Goal: Book appointment/travel/reservation

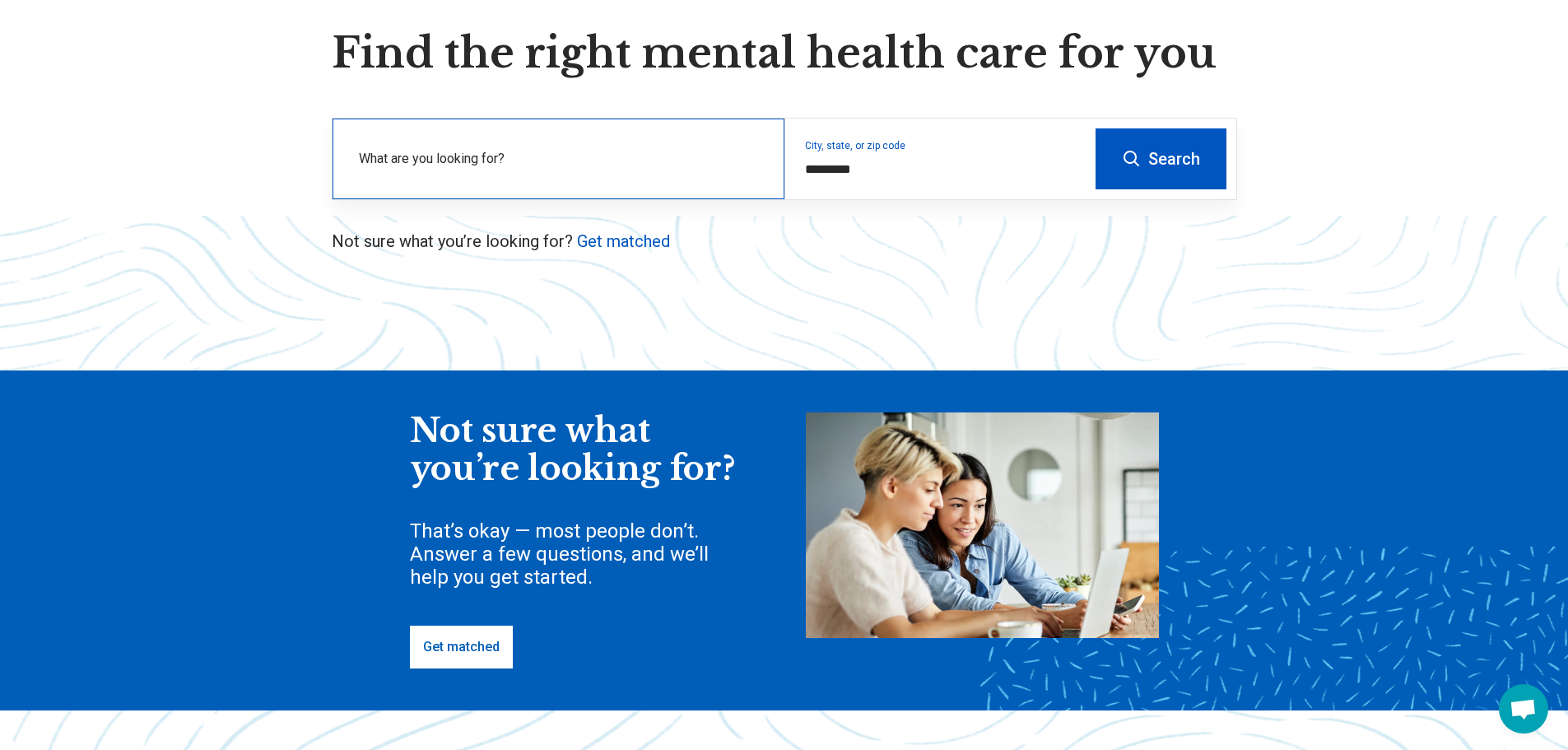
scroll to position [165, 0]
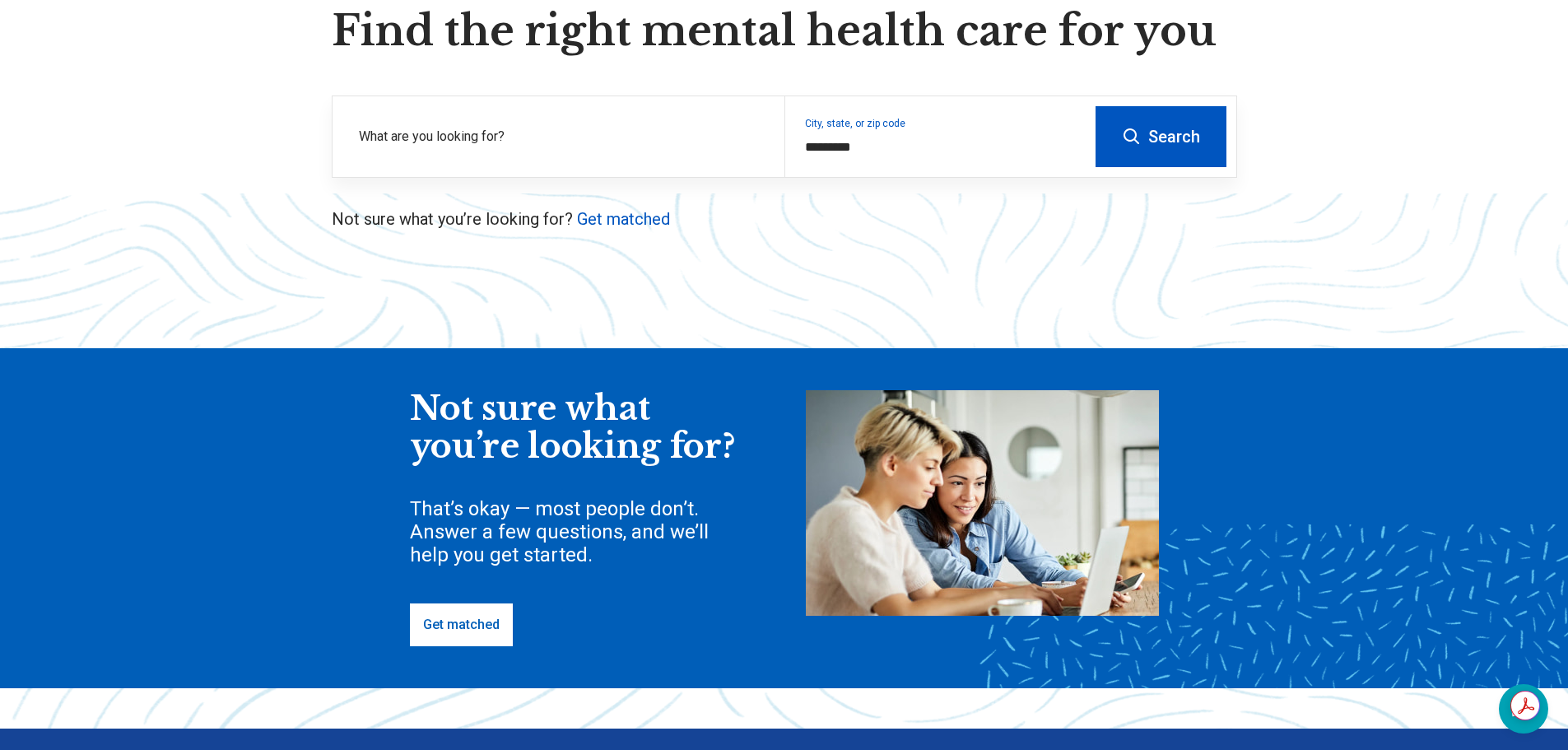
click at [486, 635] on link "Get matched" at bounding box center [461, 624] width 103 height 43
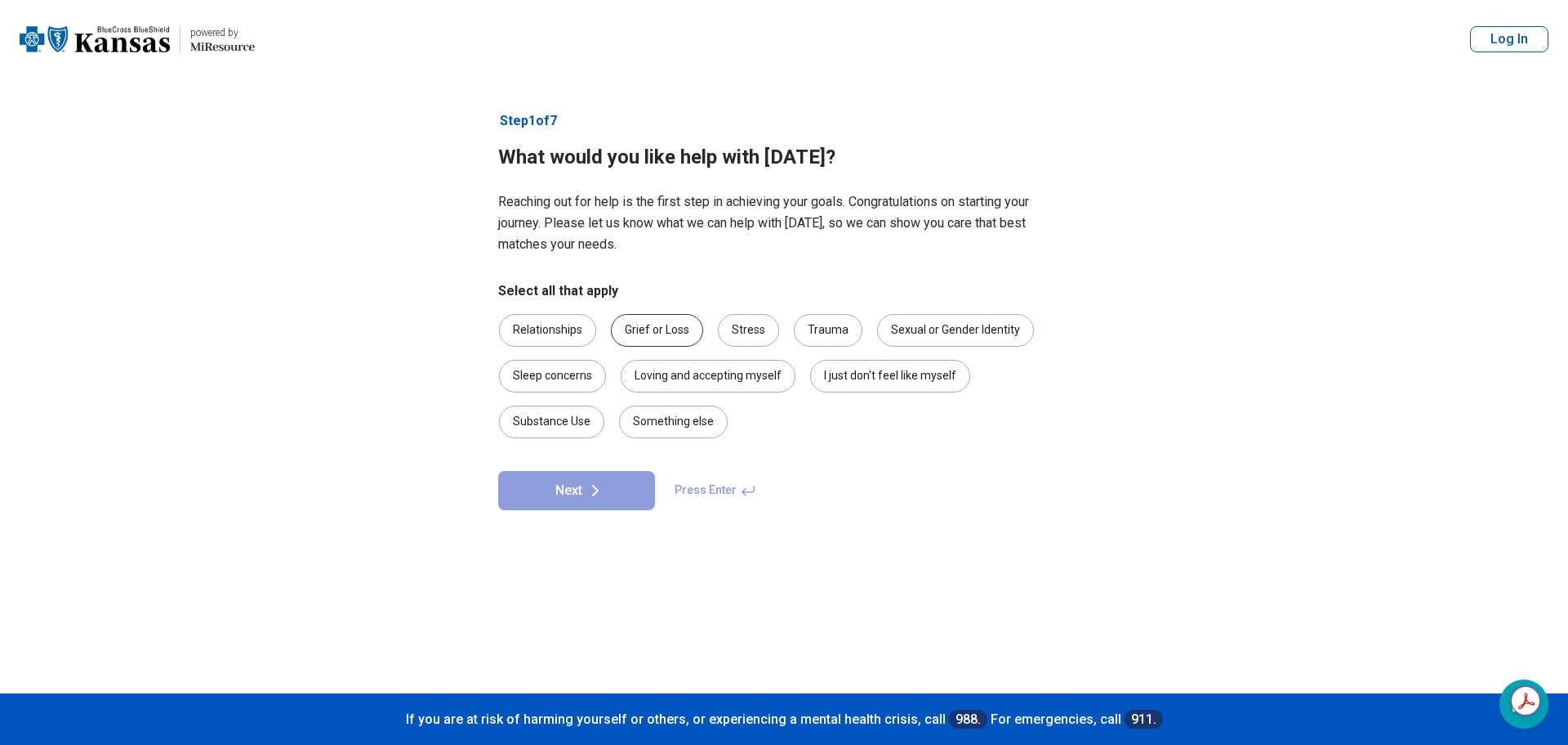
click at [673, 340] on div "Grief or Loss" at bounding box center [658, 330] width 93 height 33
click at [899, 384] on div "I just don't feel like myself" at bounding box center [891, 375] width 160 height 33
click at [636, 334] on div "Grief or Loss" at bounding box center [658, 330] width 93 height 33
click at [569, 385] on div "Sleep concerns" at bounding box center [552, 375] width 107 height 33
click at [584, 485] on button "Next" at bounding box center [576, 490] width 157 height 39
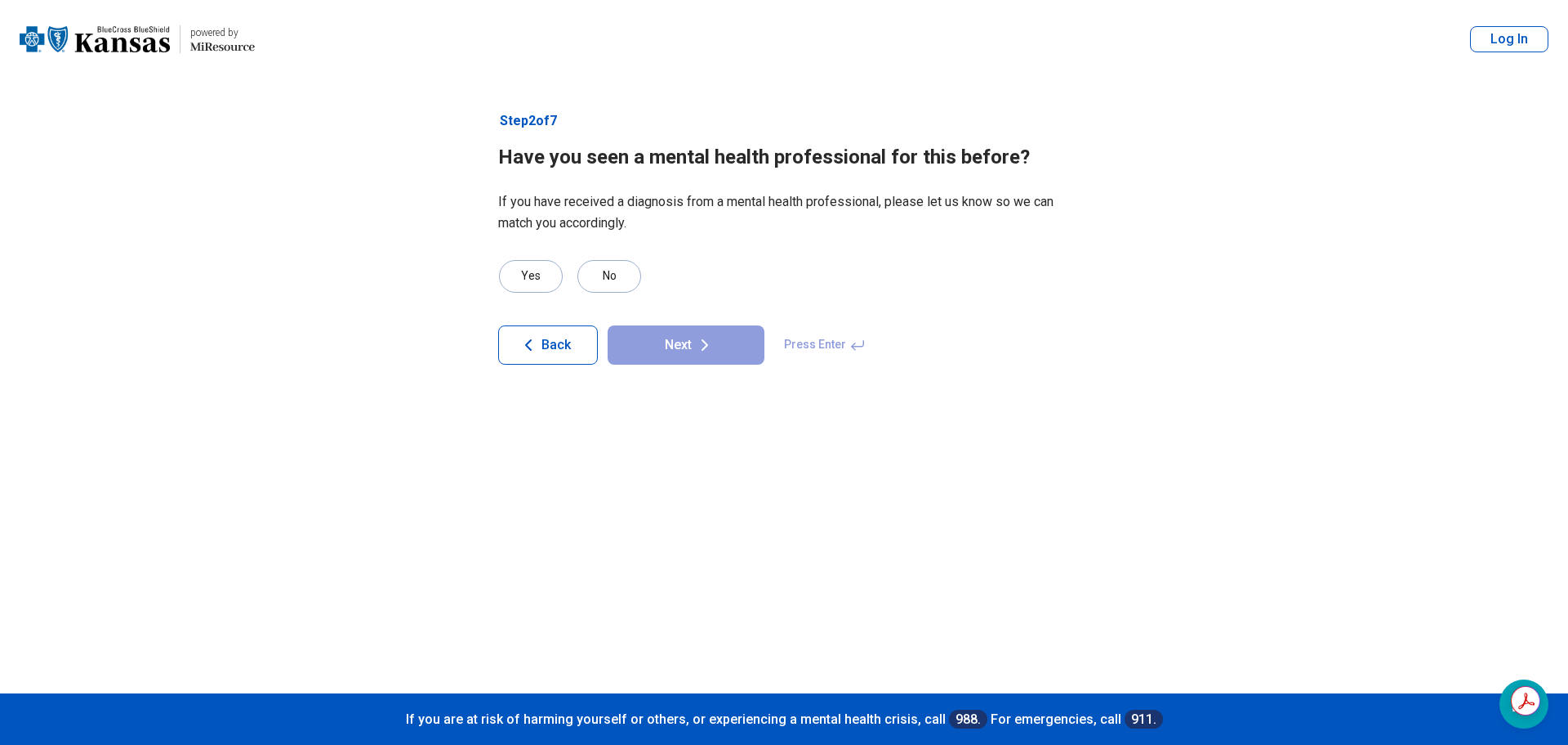
click at [571, 340] on button "Back" at bounding box center [547, 345] width 100 height 39
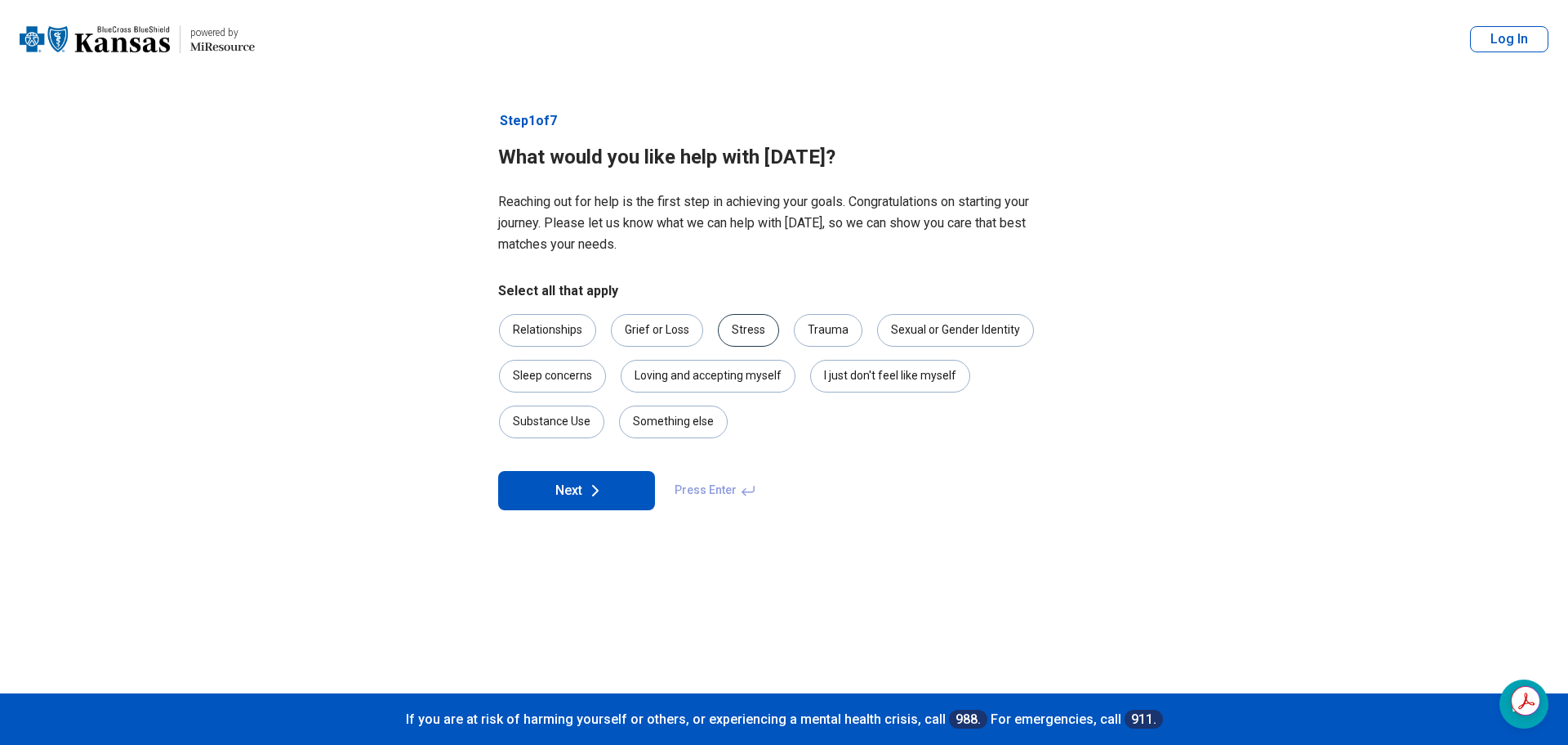
click at [758, 333] on div "Stress" at bounding box center [748, 330] width 61 height 33
click at [600, 491] on icon at bounding box center [596, 490] width 20 height 20
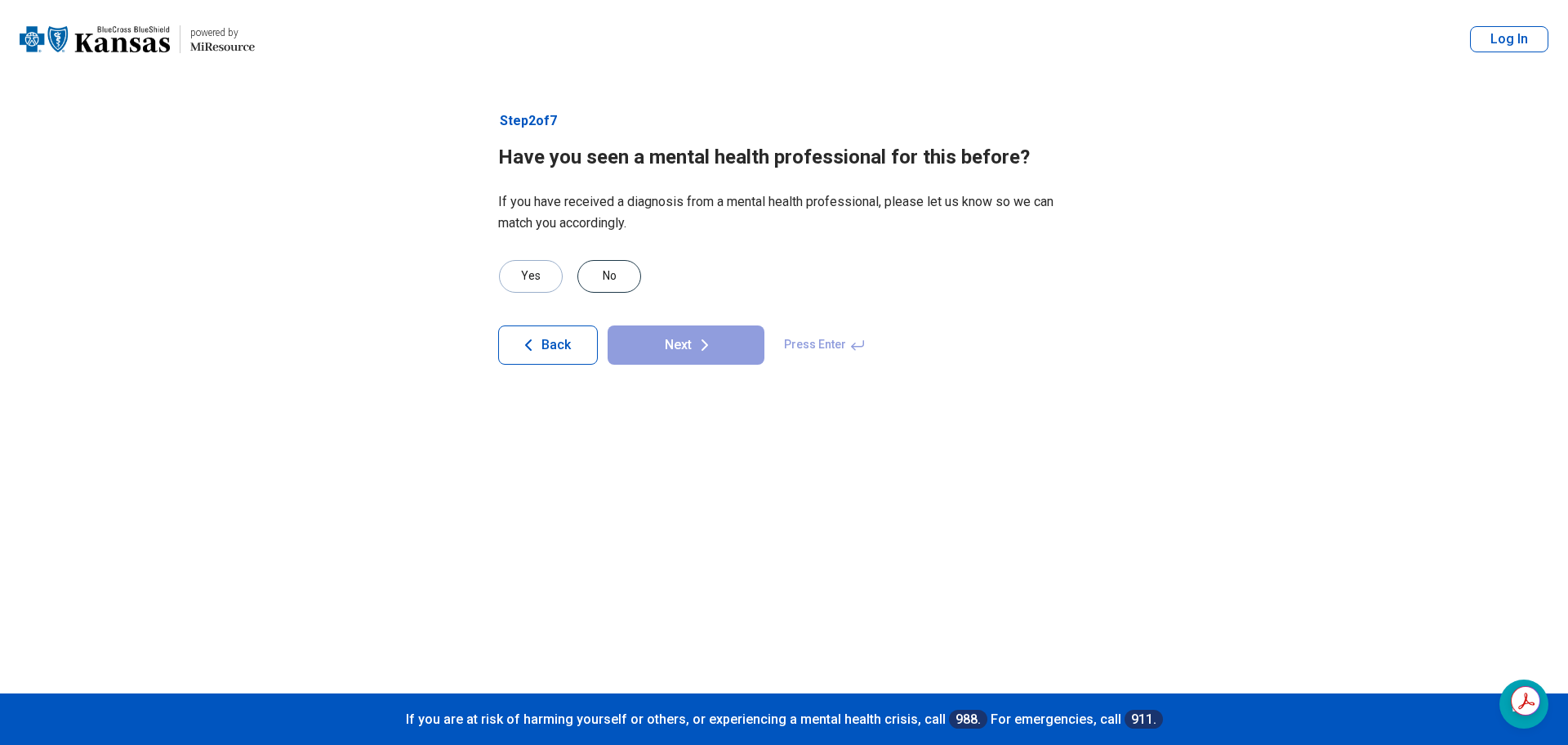
click at [597, 284] on div "No" at bounding box center [609, 275] width 64 height 33
click at [723, 348] on button "Next" at bounding box center [685, 345] width 157 height 39
click at [614, 278] on div "No" at bounding box center [609, 275] width 64 height 33
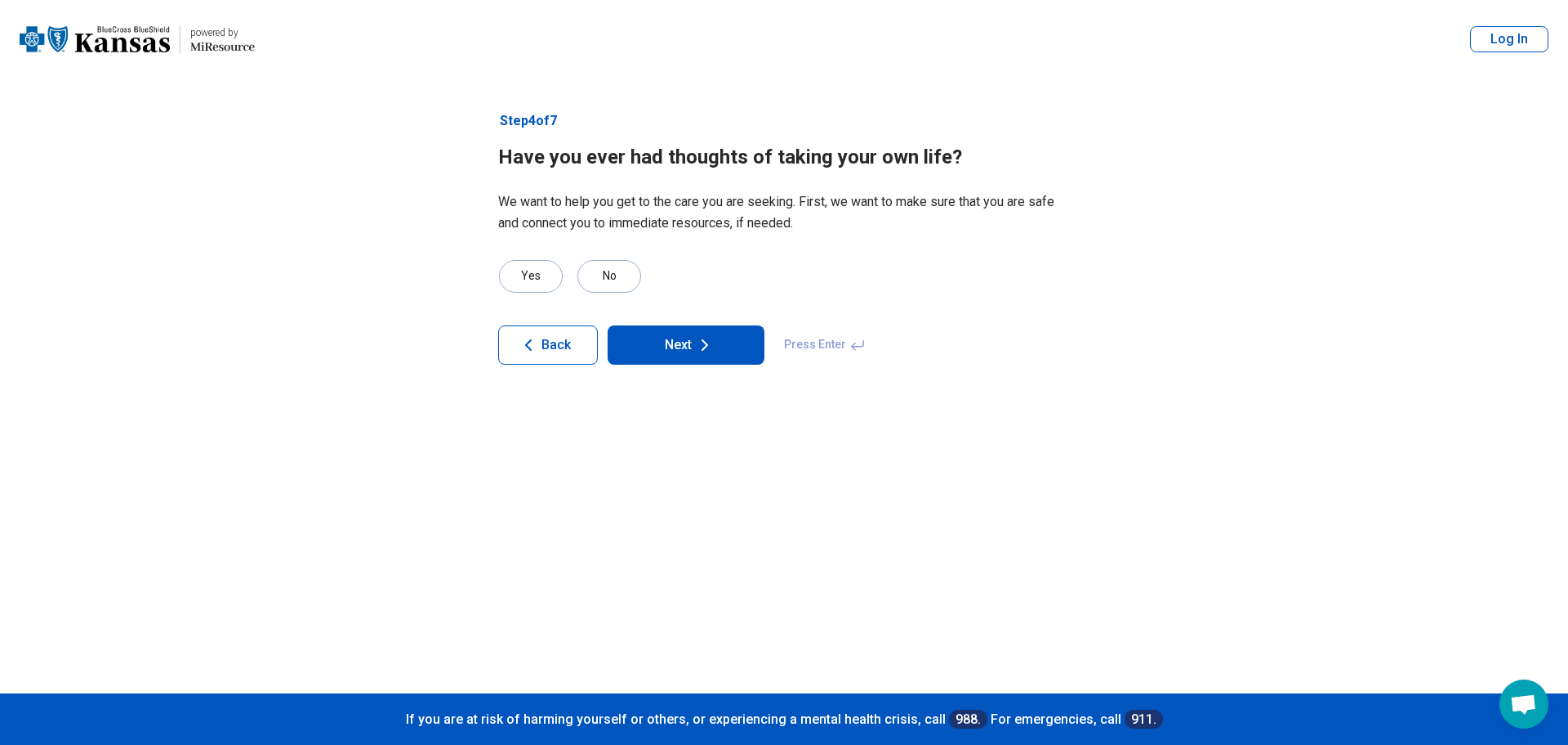
click at [685, 355] on button "Next" at bounding box center [685, 345] width 157 height 39
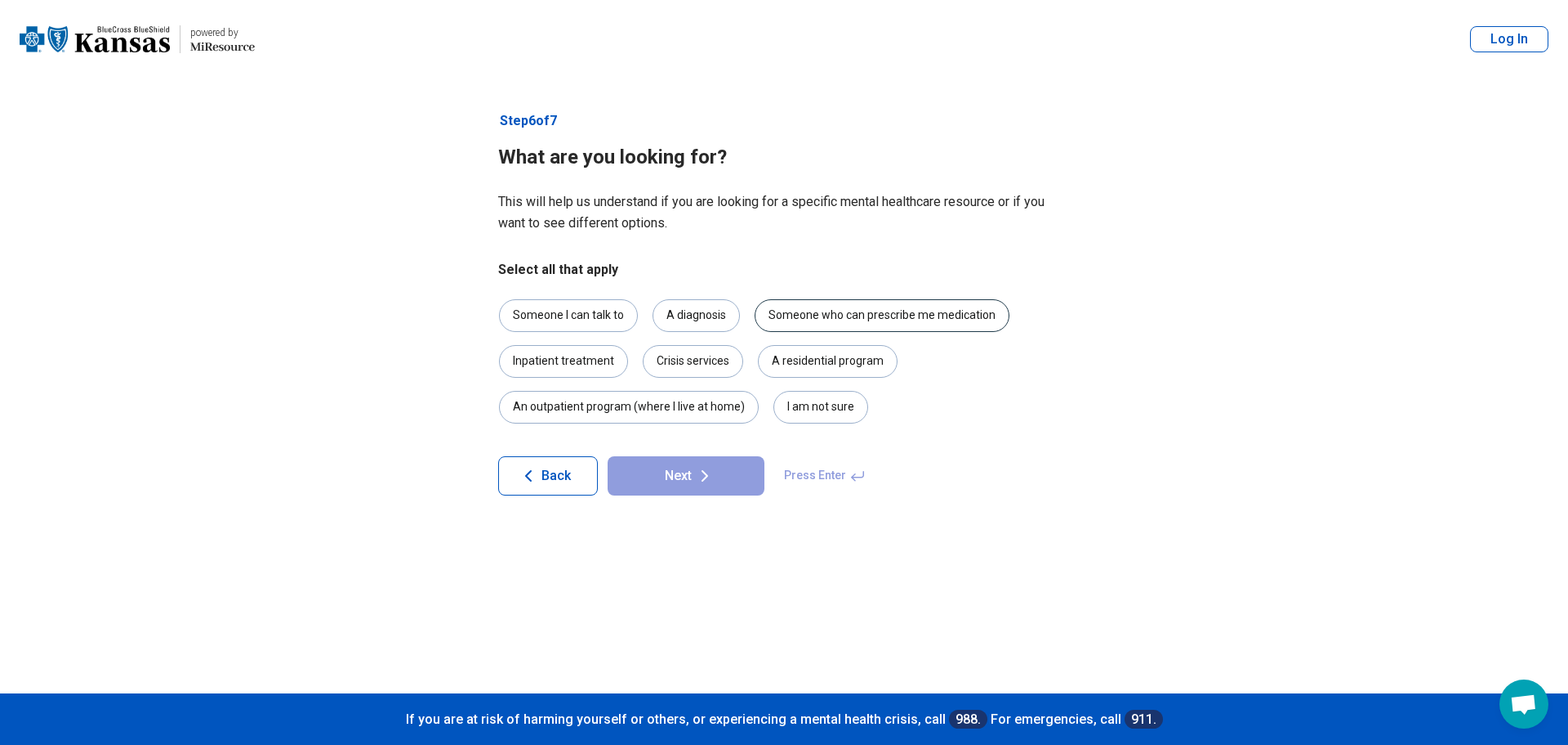
click at [801, 320] on div "Someone who can prescribe me medication" at bounding box center [882, 315] width 254 height 33
click at [670, 479] on button "Next" at bounding box center [685, 476] width 157 height 39
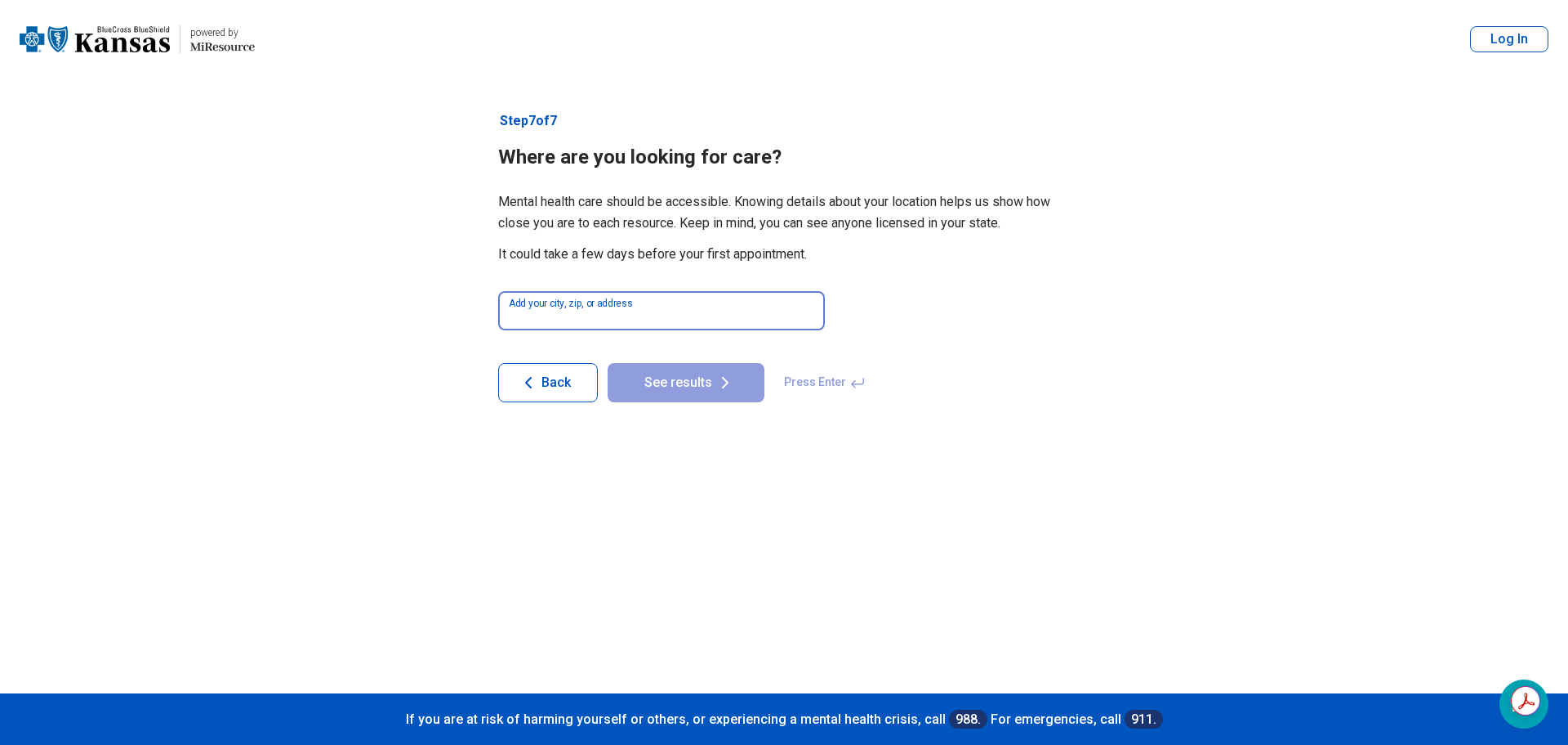
click at [621, 309] on input at bounding box center [661, 311] width 326 height 39
type input "*"
type input "**********"
click at [759, 385] on button "See results" at bounding box center [685, 383] width 157 height 39
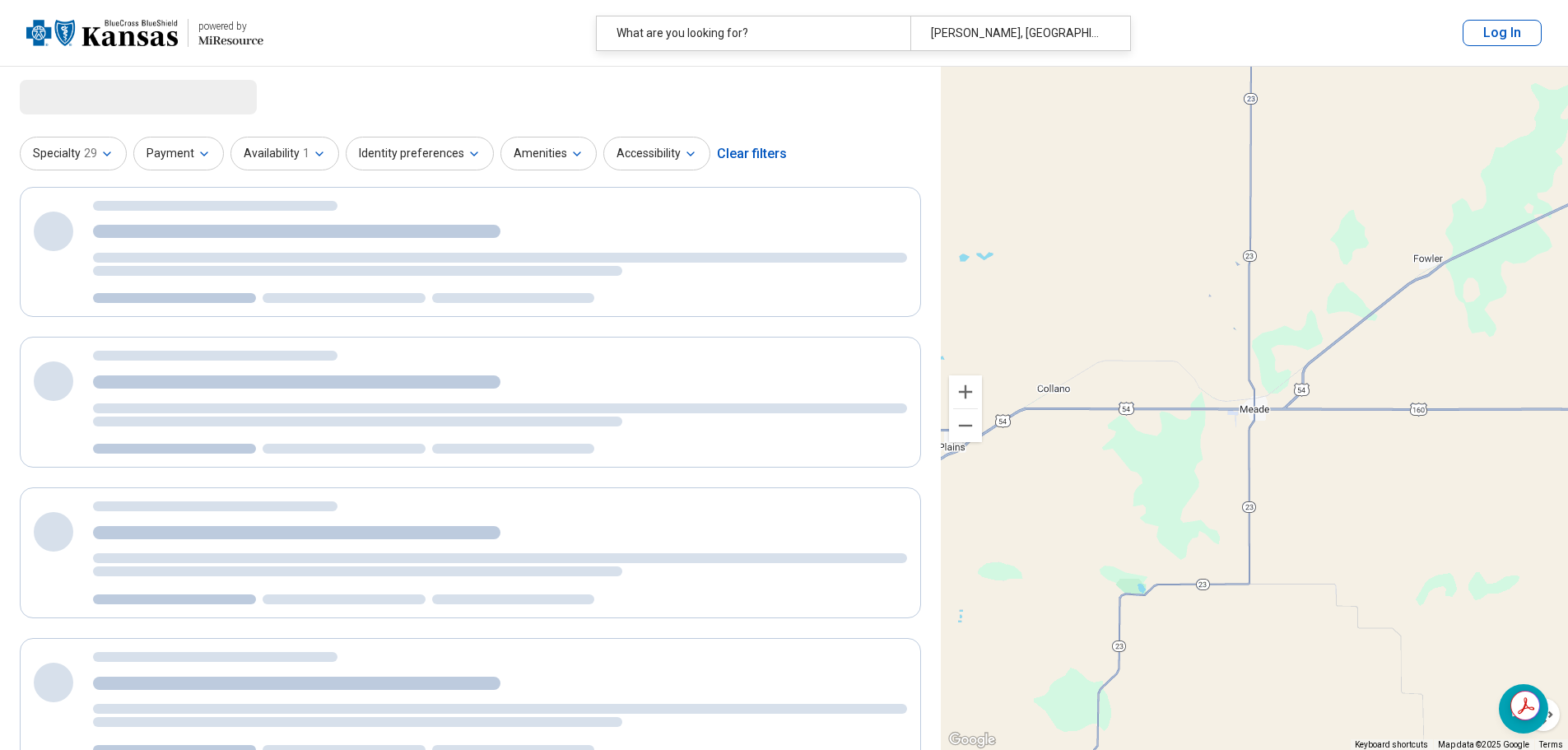
select select "***"
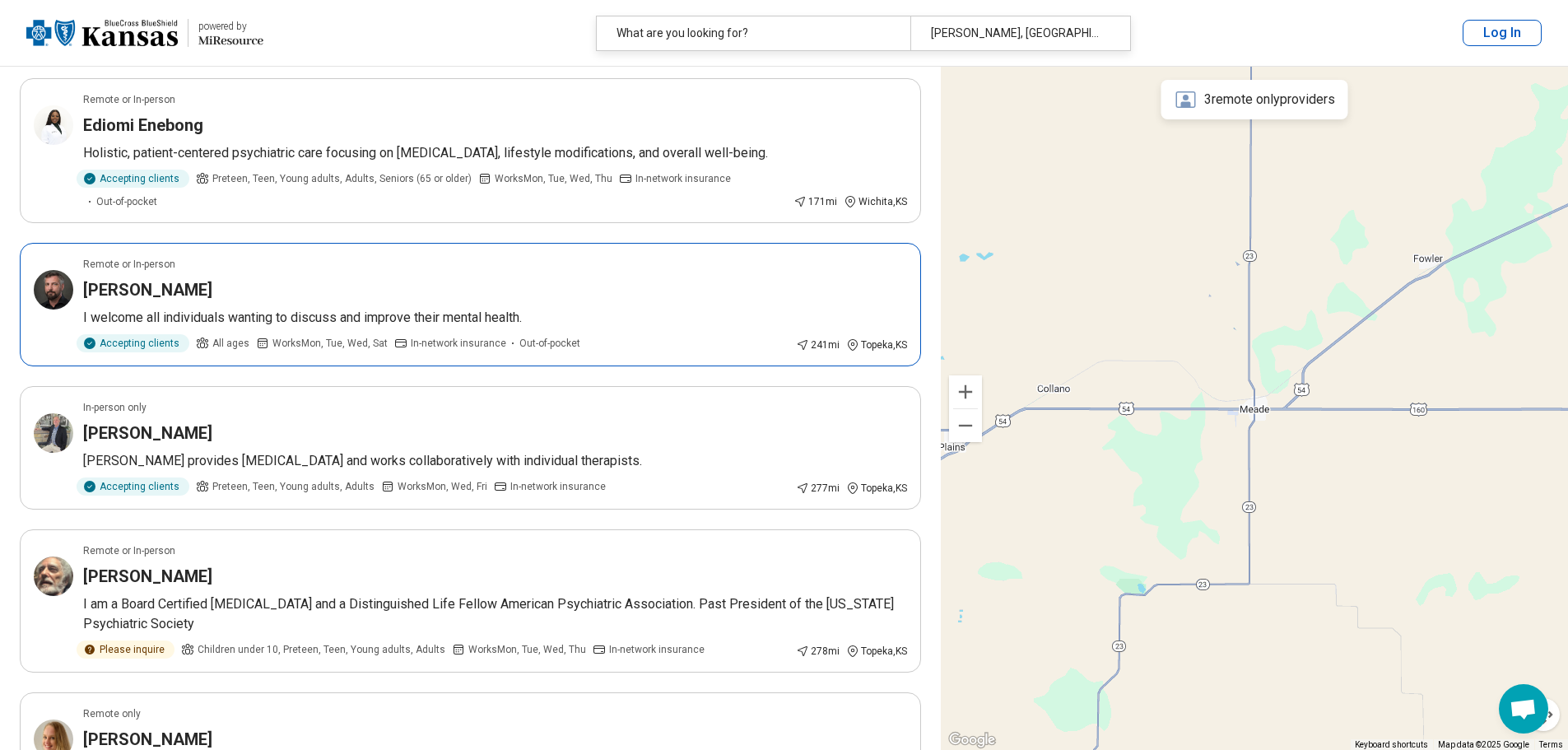
scroll to position [1234, 0]
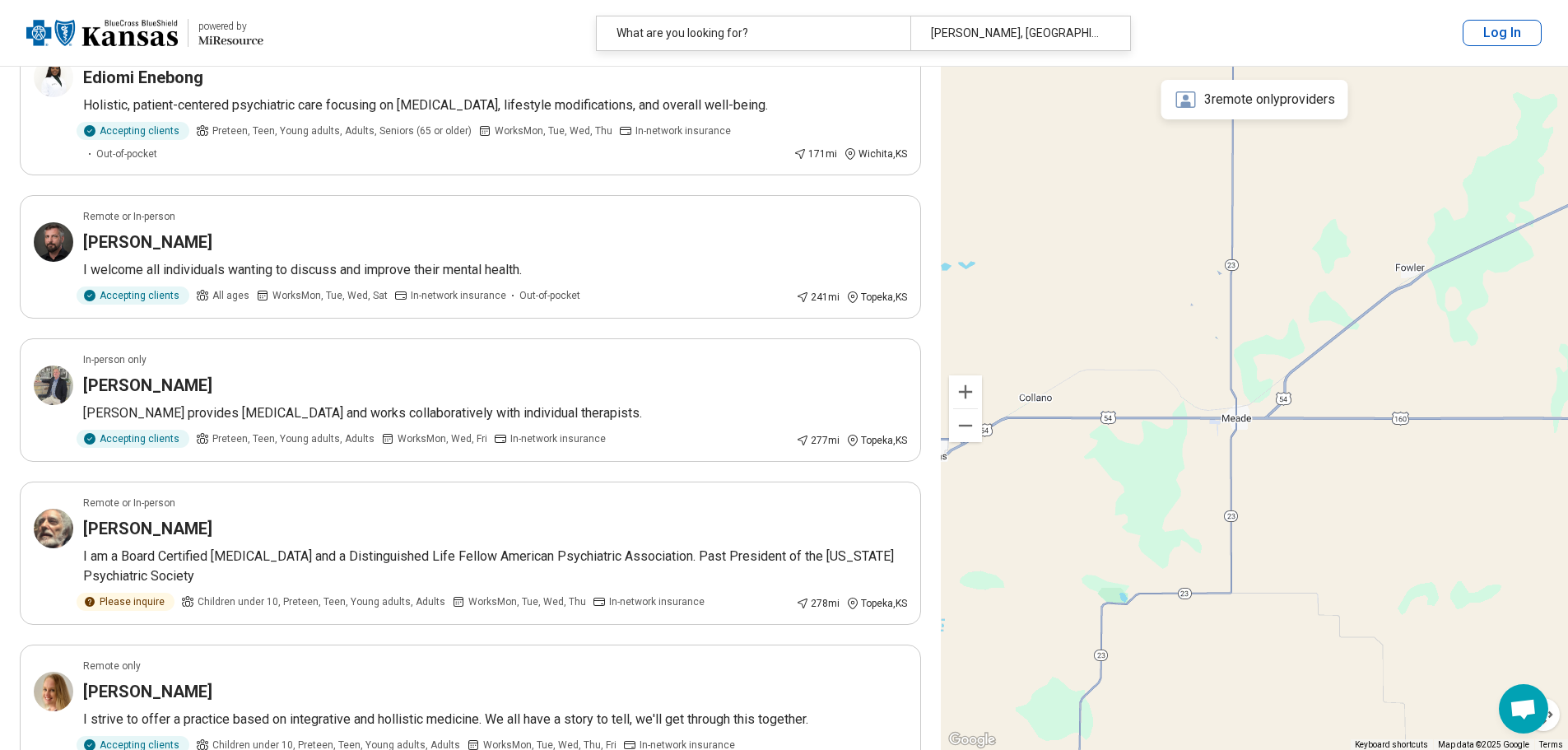
drag, startPoint x: 1234, startPoint y: 318, endPoint x: 1207, endPoint y: 332, distance: 30.4
click at [1207, 332] on div "2 2" at bounding box center [1254, 408] width 627 height 683
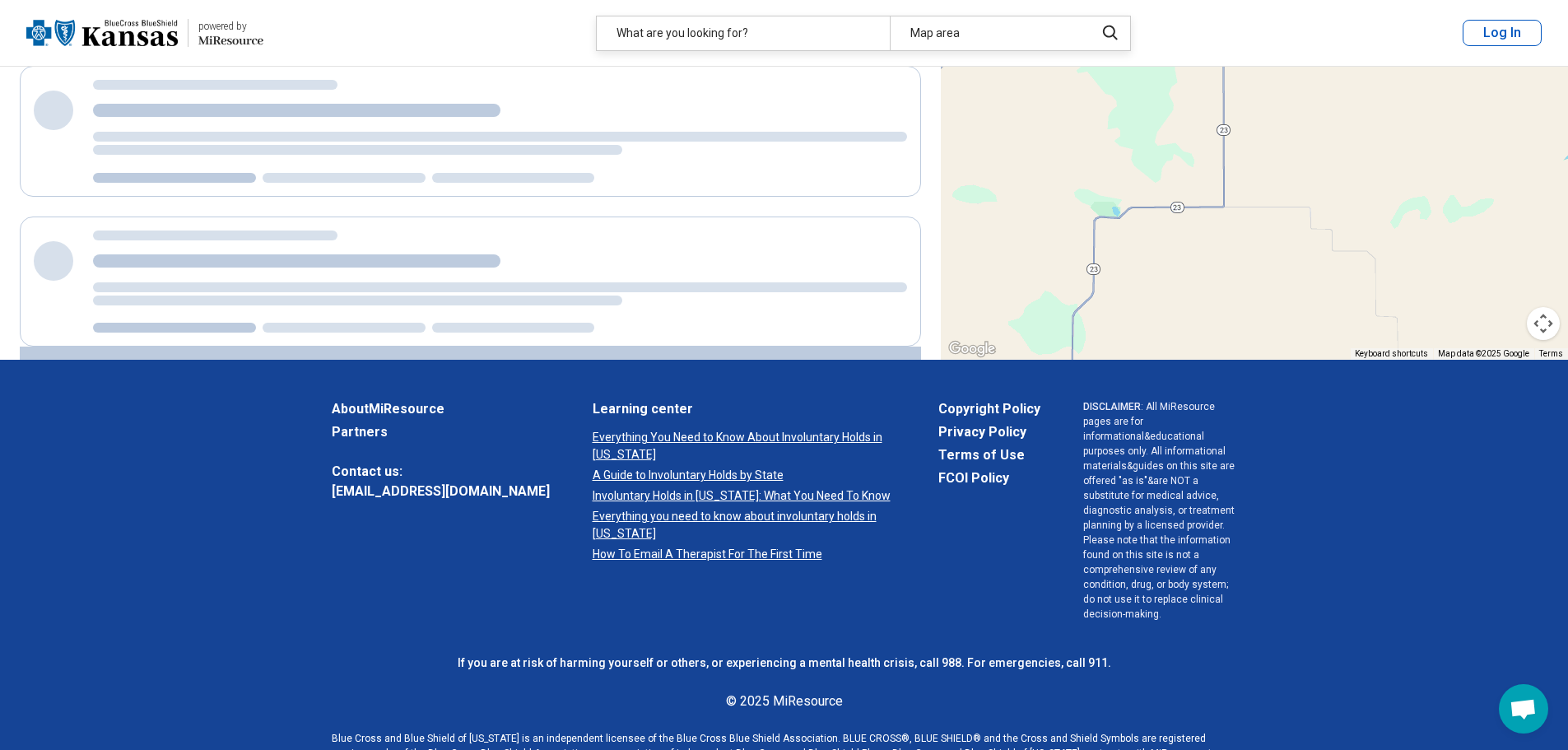
scroll to position [0, 0]
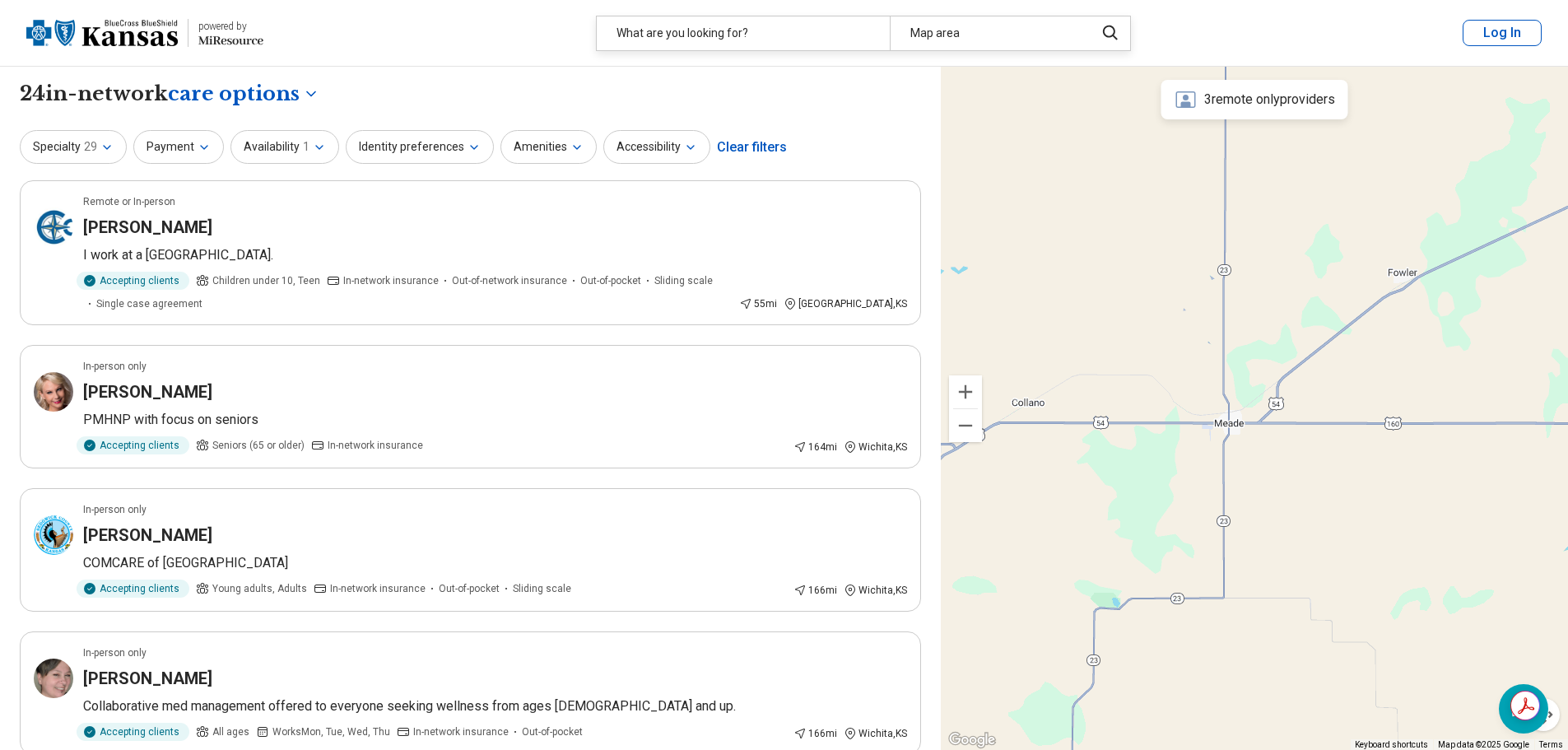
click at [1270, 100] on div "3 remote only providers" at bounding box center [1255, 99] width 187 height 40
click at [1184, 100] on icon at bounding box center [1185, 99] width 23 height 23
click at [269, 146] on button "Availability 1" at bounding box center [284, 147] width 108 height 34
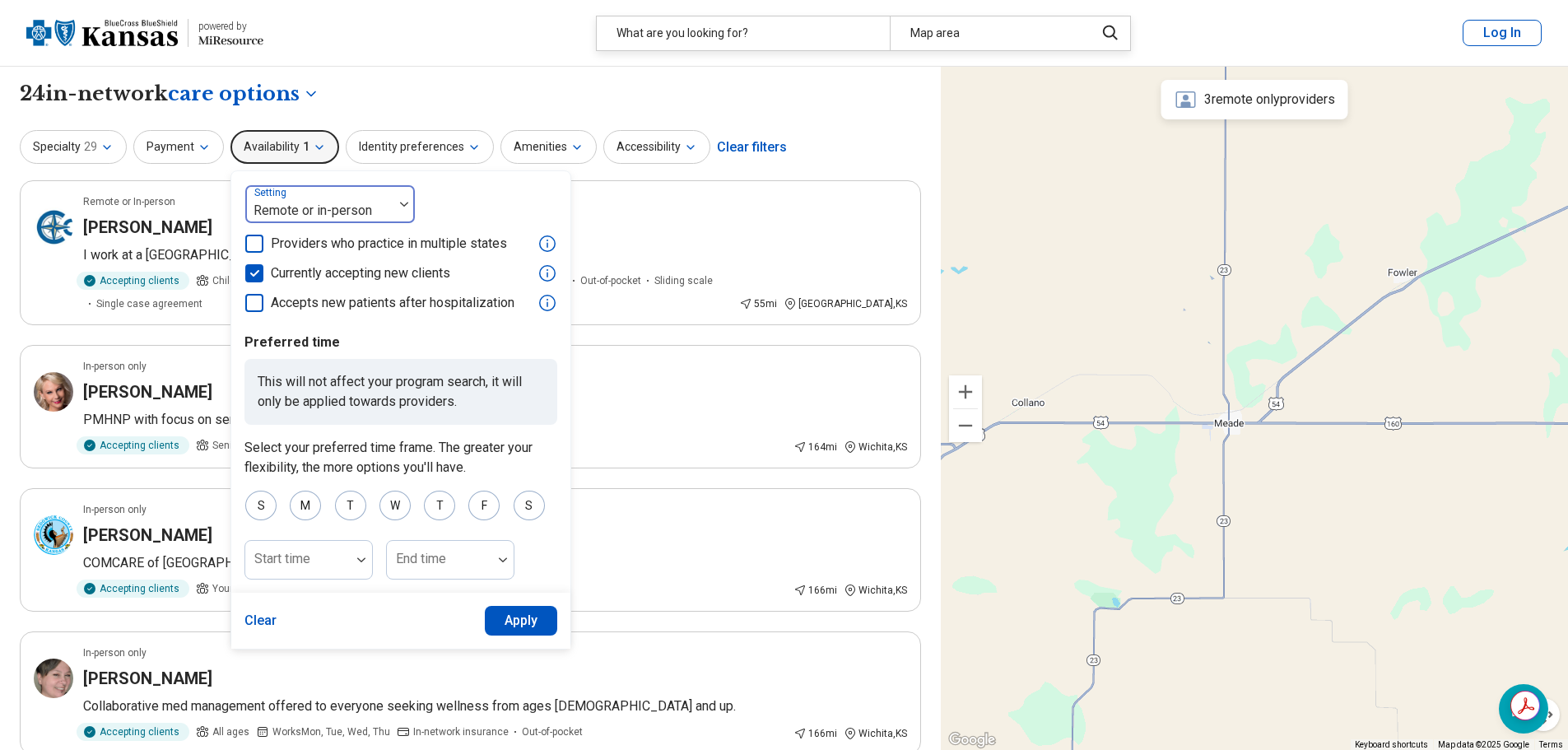
click at [332, 211] on div at bounding box center [319, 210] width 135 height 23
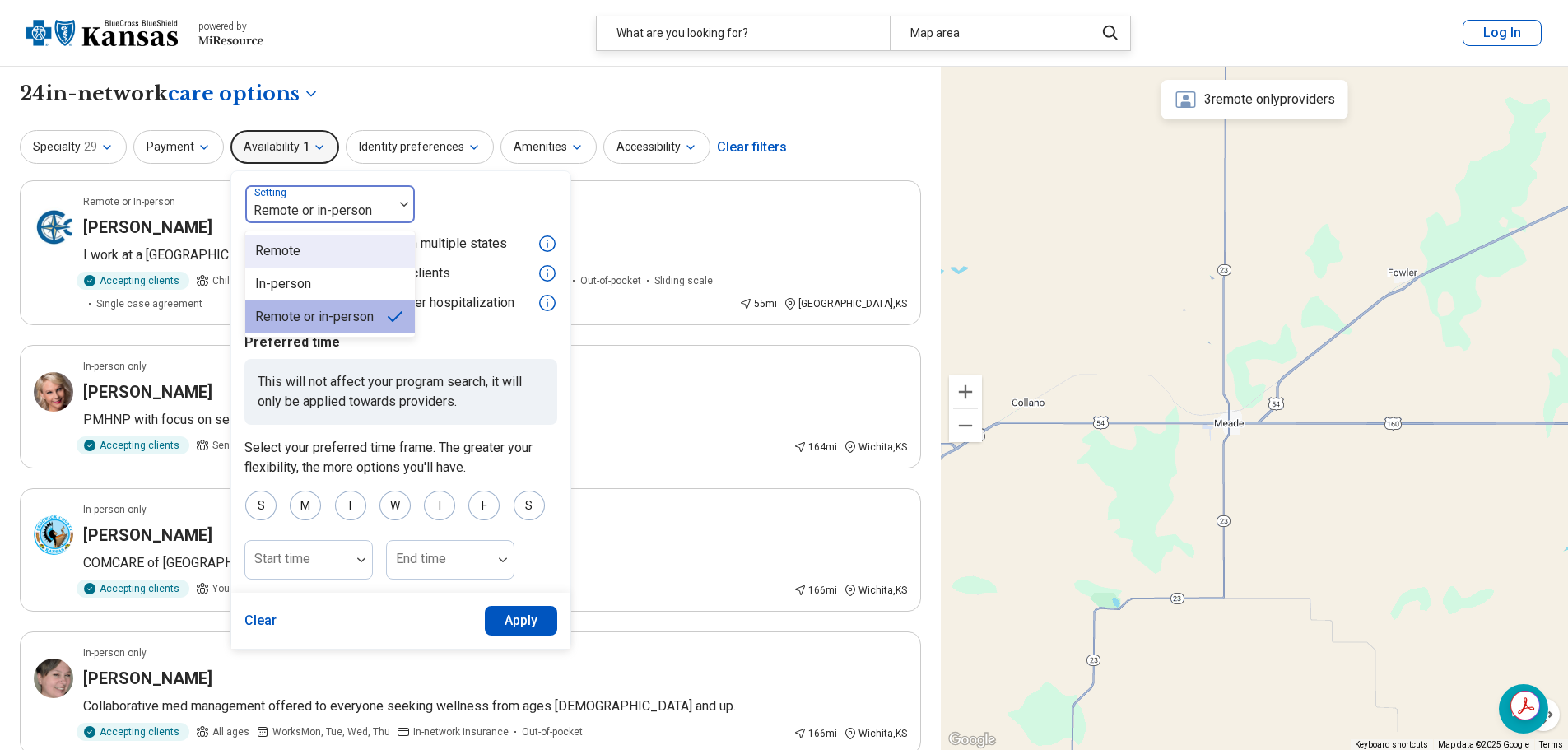
click at [330, 243] on div "Remote" at bounding box center [330, 250] width 170 height 33
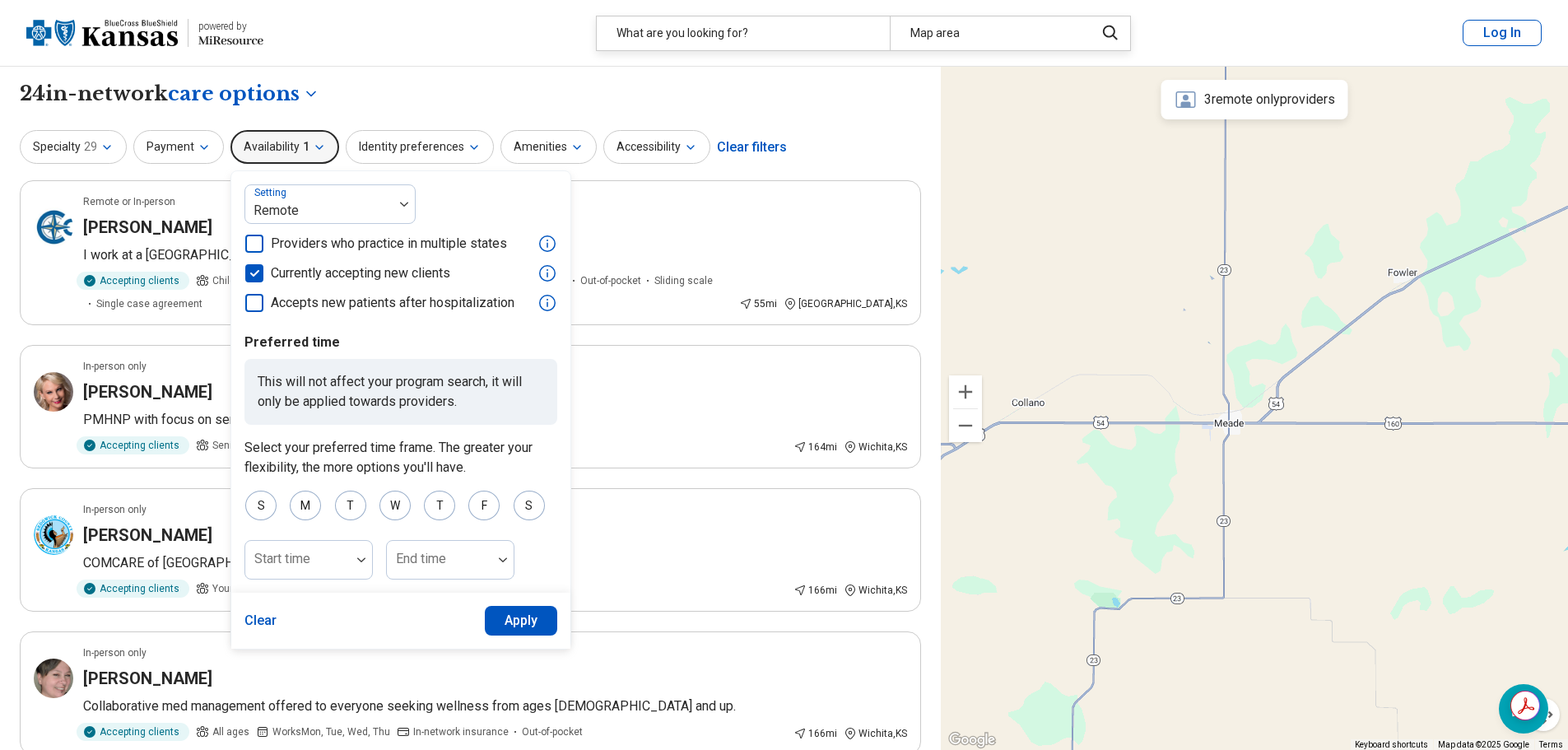
click at [529, 619] on button "Apply" at bounding box center [522, 621] width 74 height 30
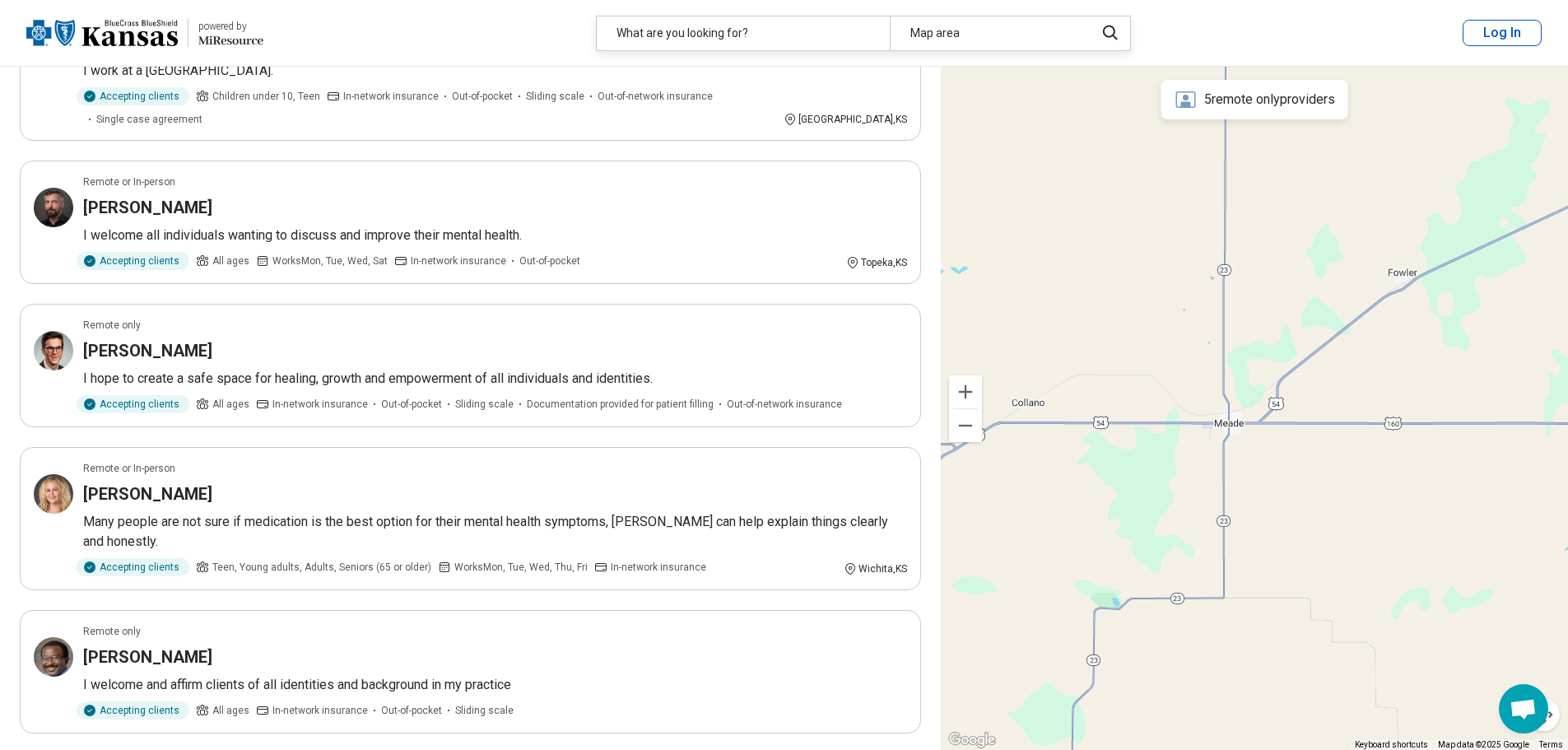
scroll to position [659, 0]
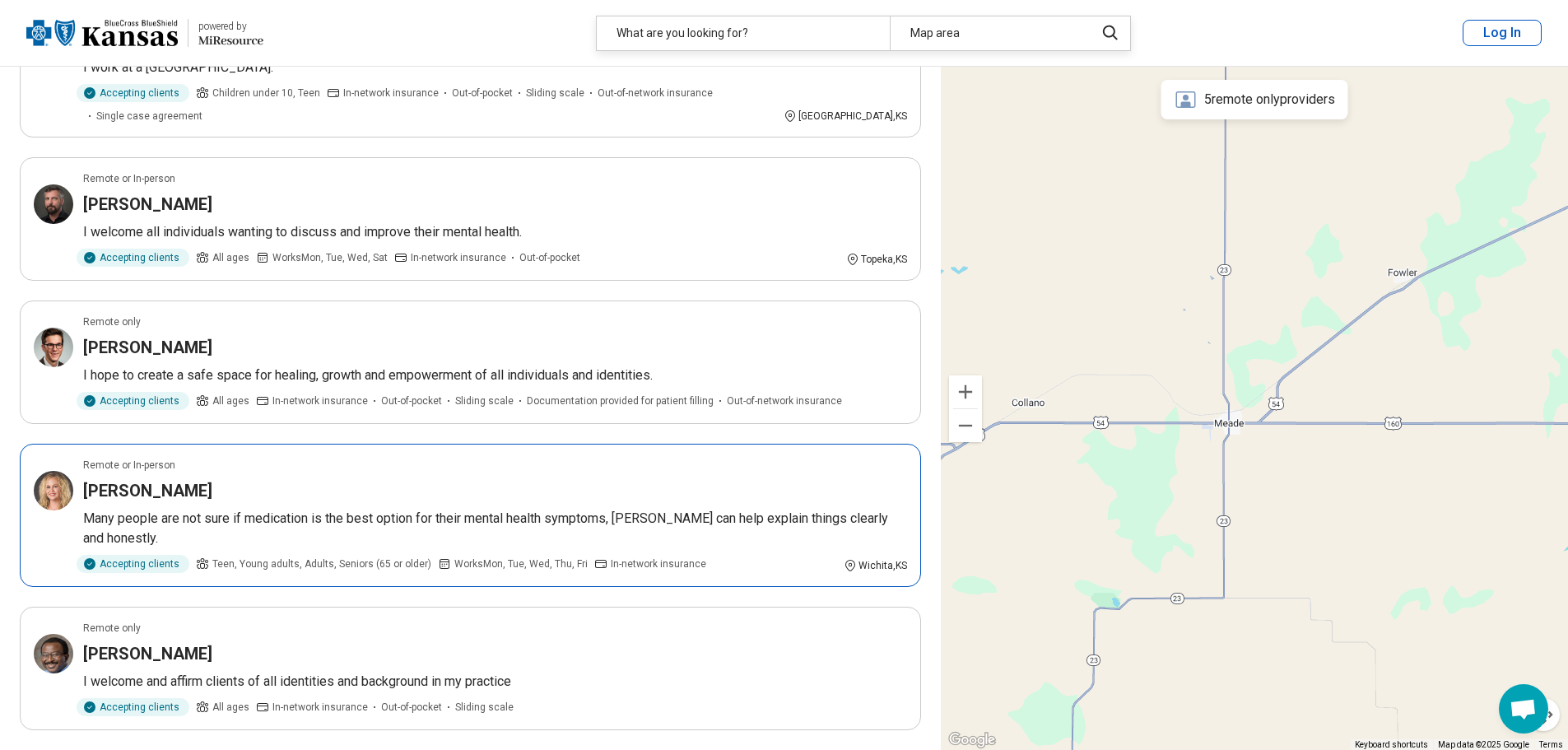
click at [390, 443] on article "Remote or In-person Angela Theobald Many people are not sure if medication is t…" at bounding box center [470, 515] width 901 height 143
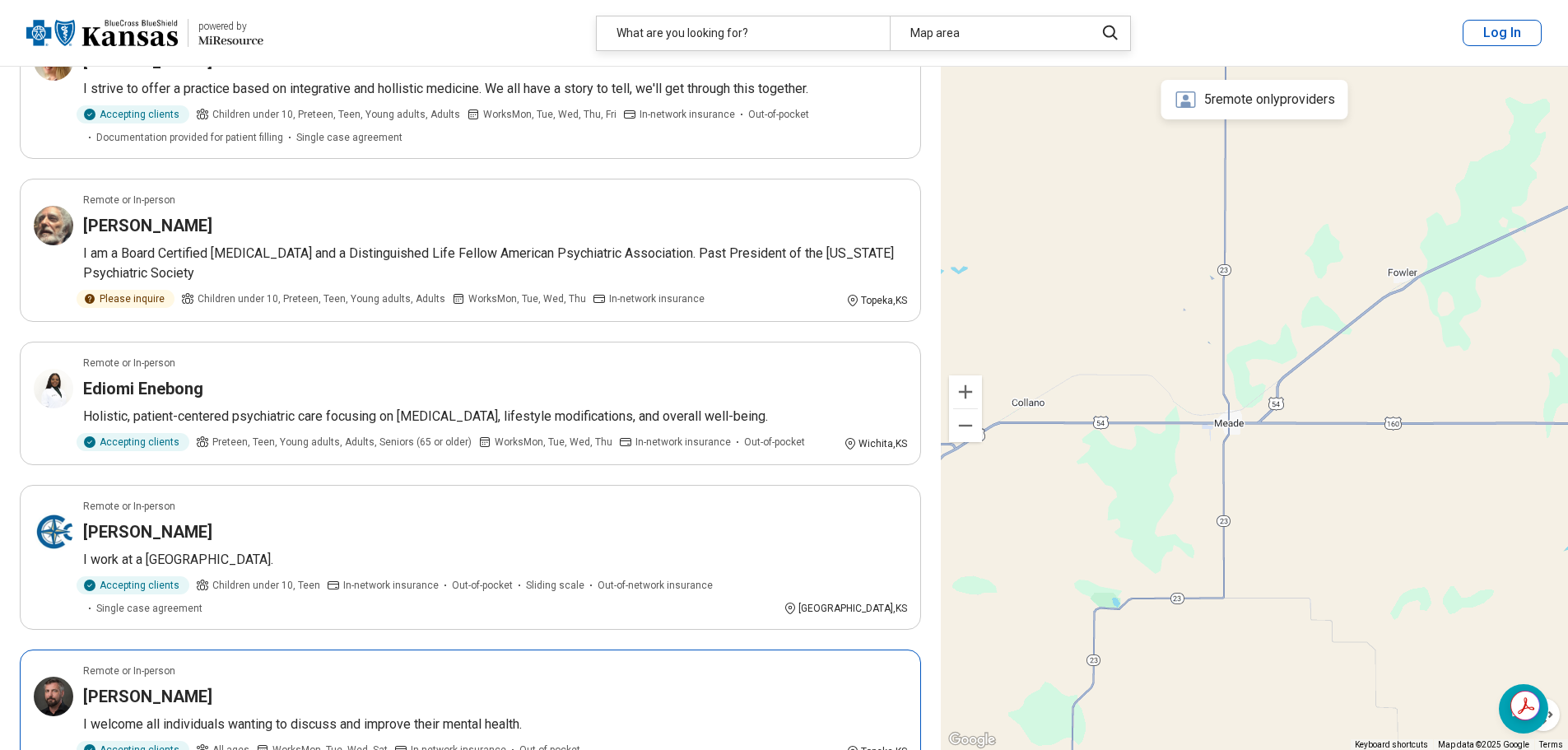
scroll to position [165, 0]
click at [587, 519] on article "Remote or In-person Danielle Henson I work at a Community Mental Health Center.…" at bounding box center [470, 558] width 901 height 145
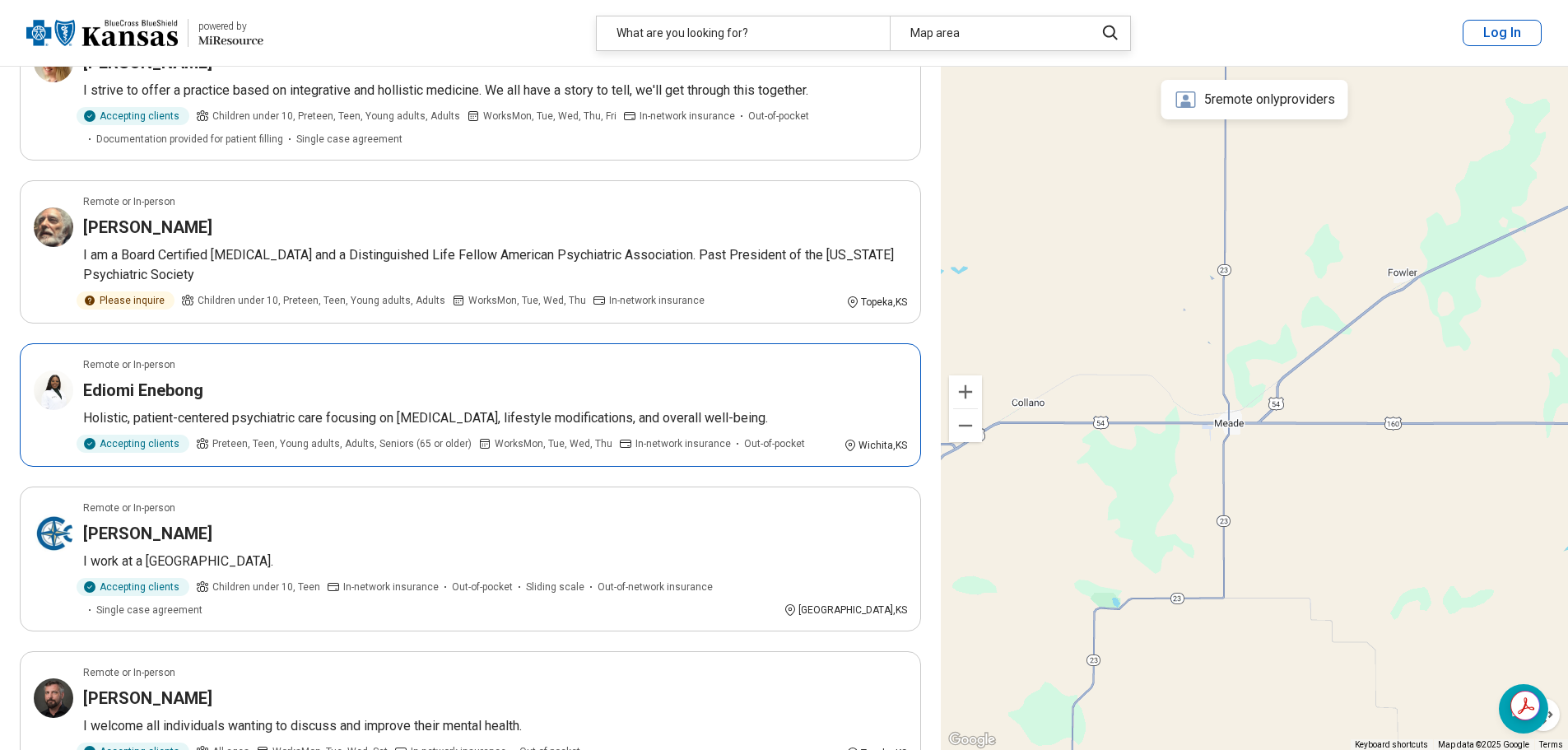
click at [414, 375] on article "Remote or In-person Ediomi Enebong Holistic, patient-centered psychiatric care …" at bounding box center [470, 404] width 901 height 123
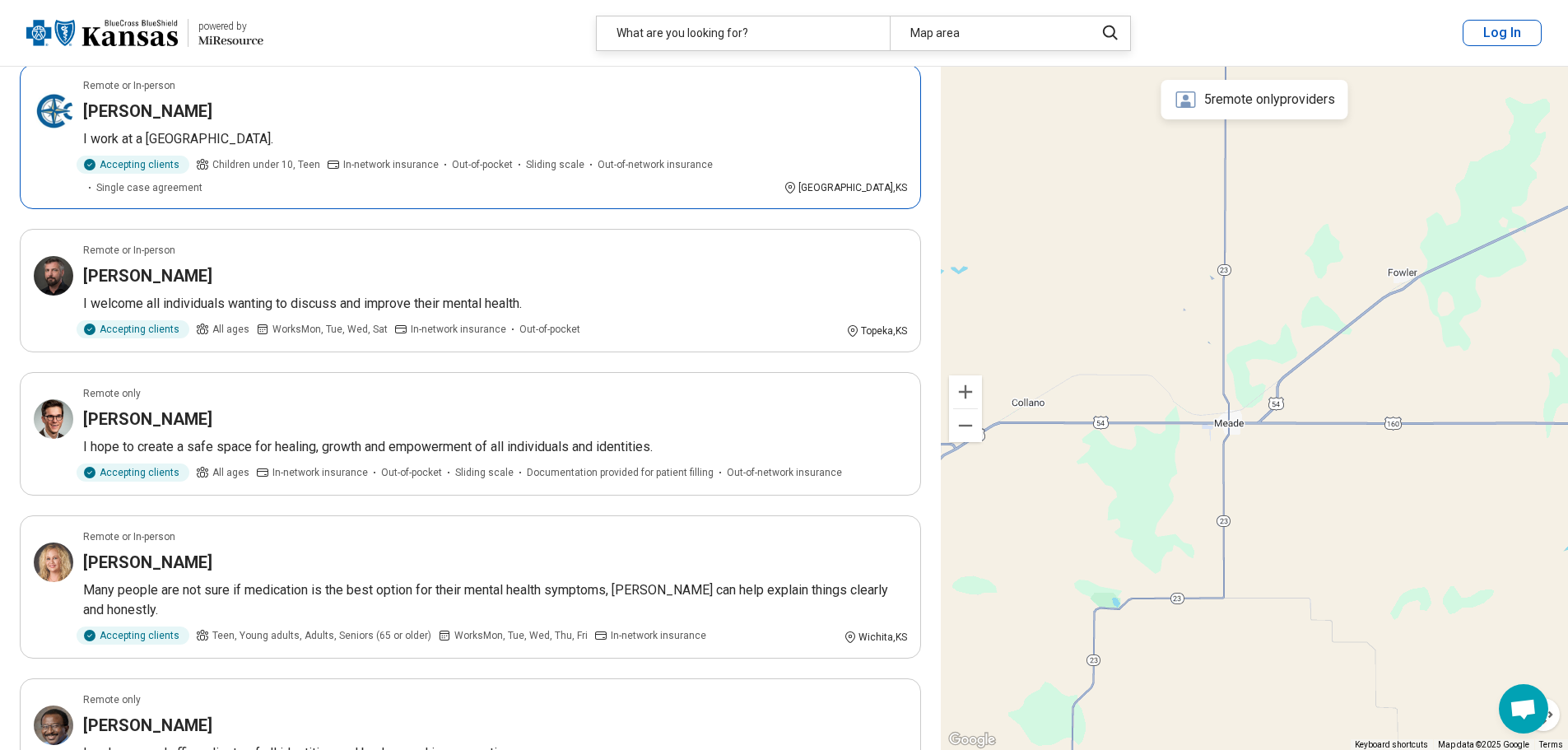
scroll to position [659, 0]
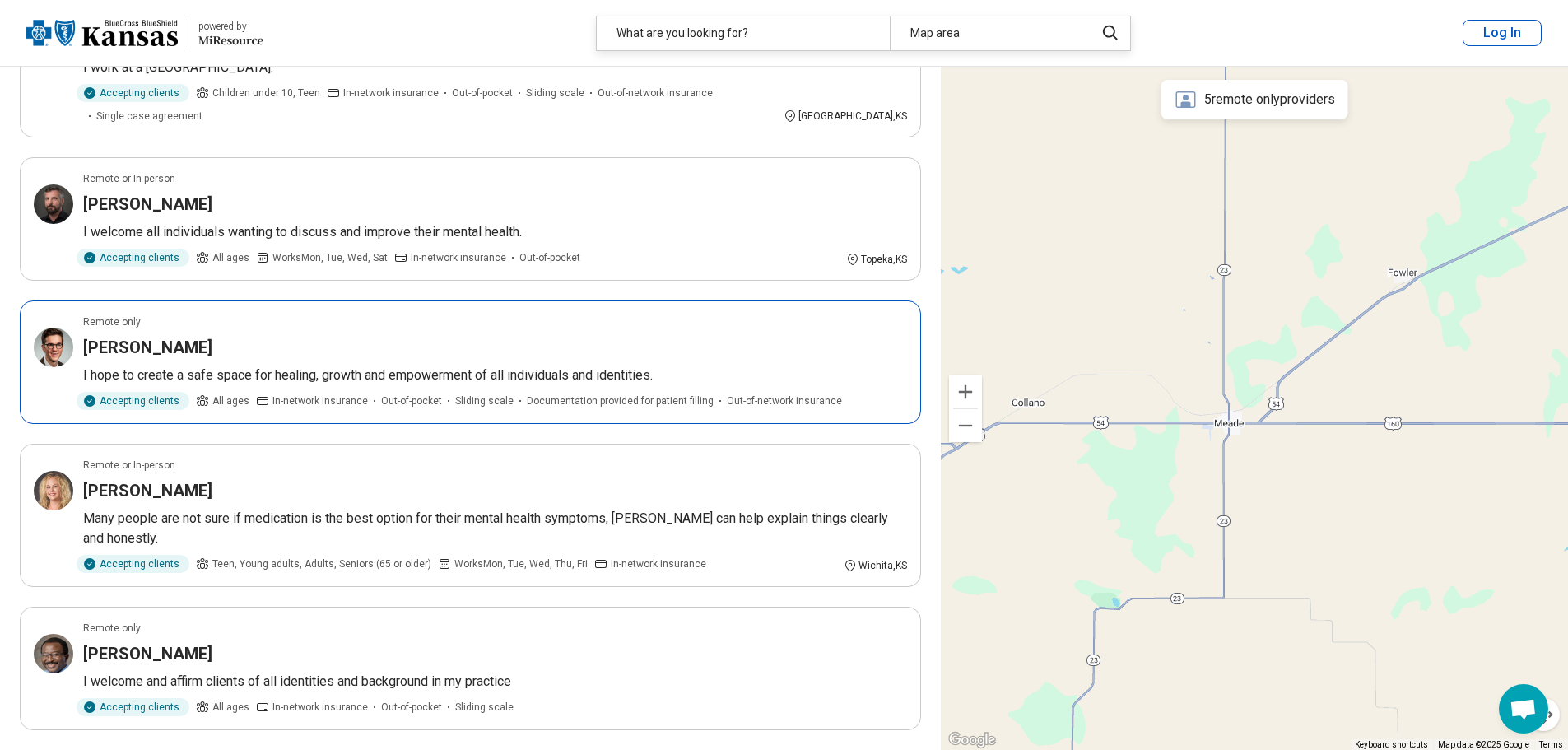
click at [491, 314] on div "Remote only" at bounding box center [495, 321] width 824 height 15
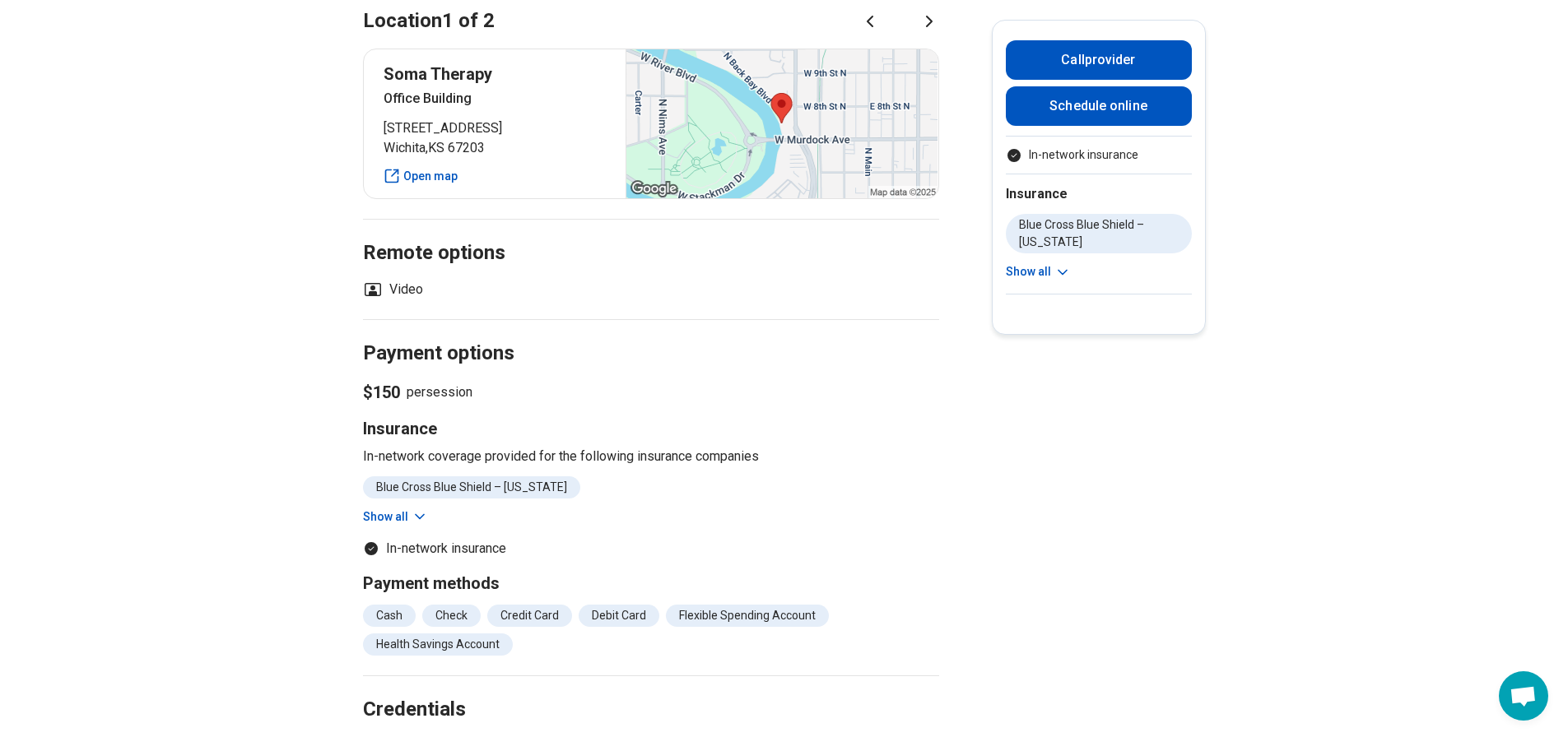
scroll to position [905, 0]
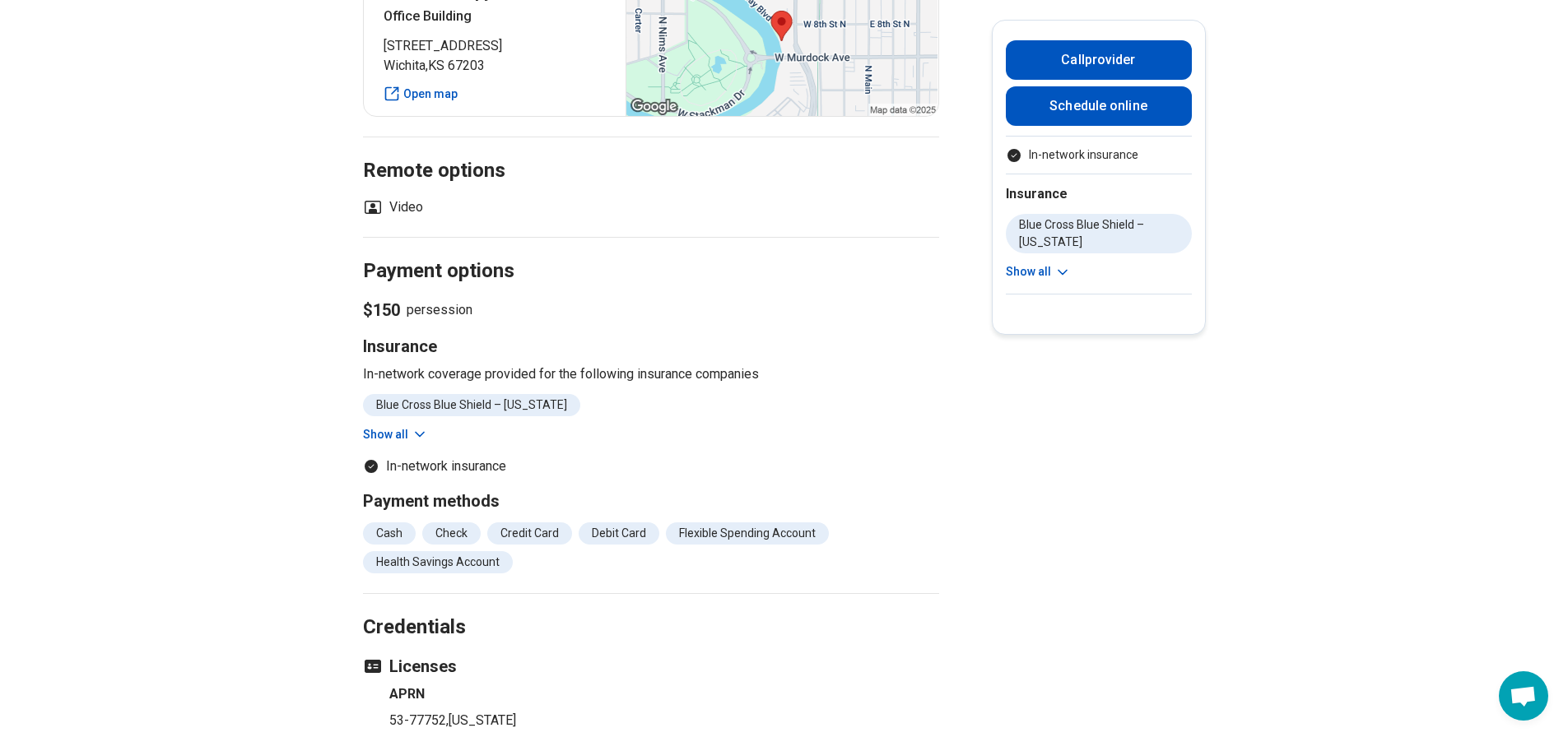
click at [375, 426] on button "Show all" at bounding box center [394, 434] width 65 height 17
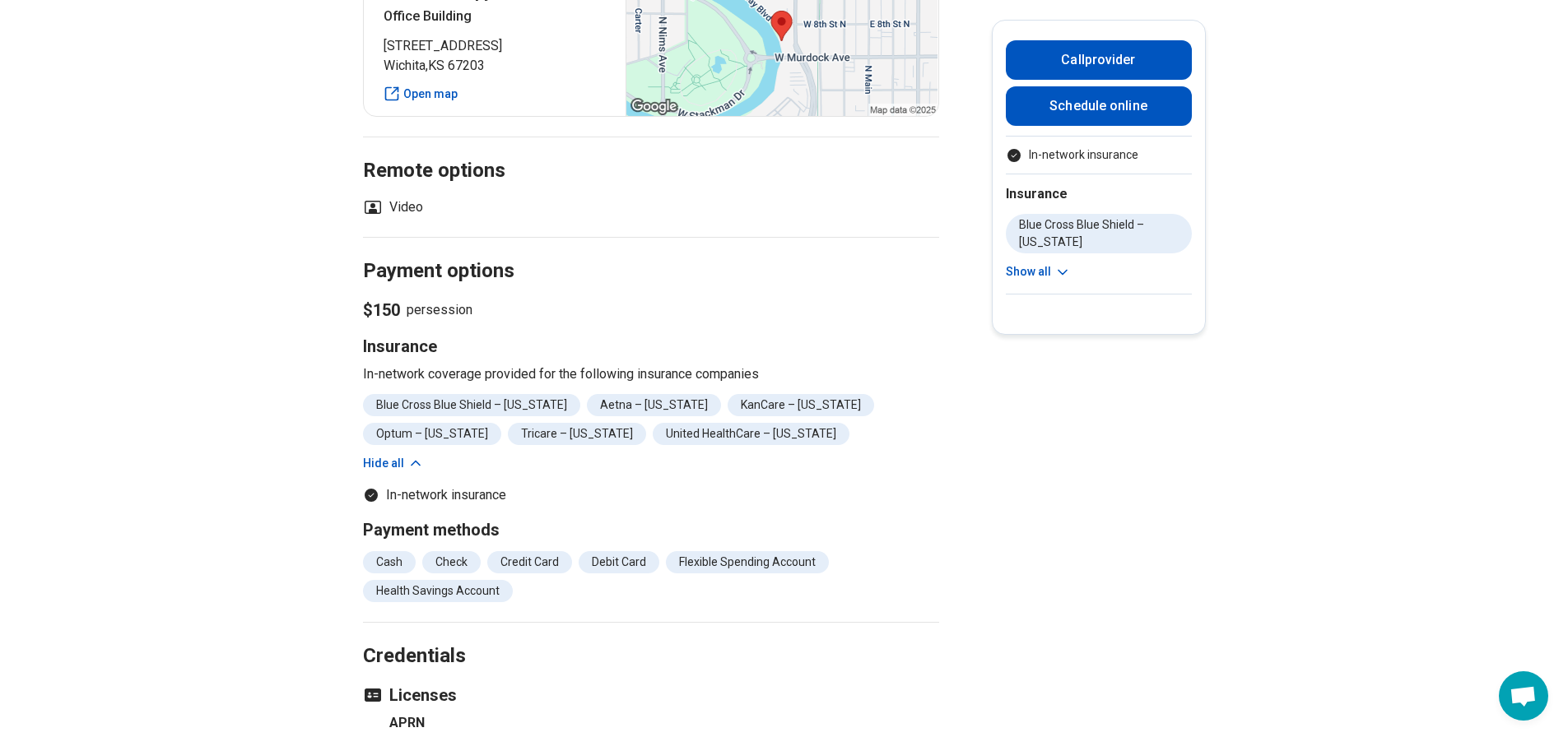
click at [388, 455] on button "Hide all" at bounding box center [392, 463] width 61 height 17
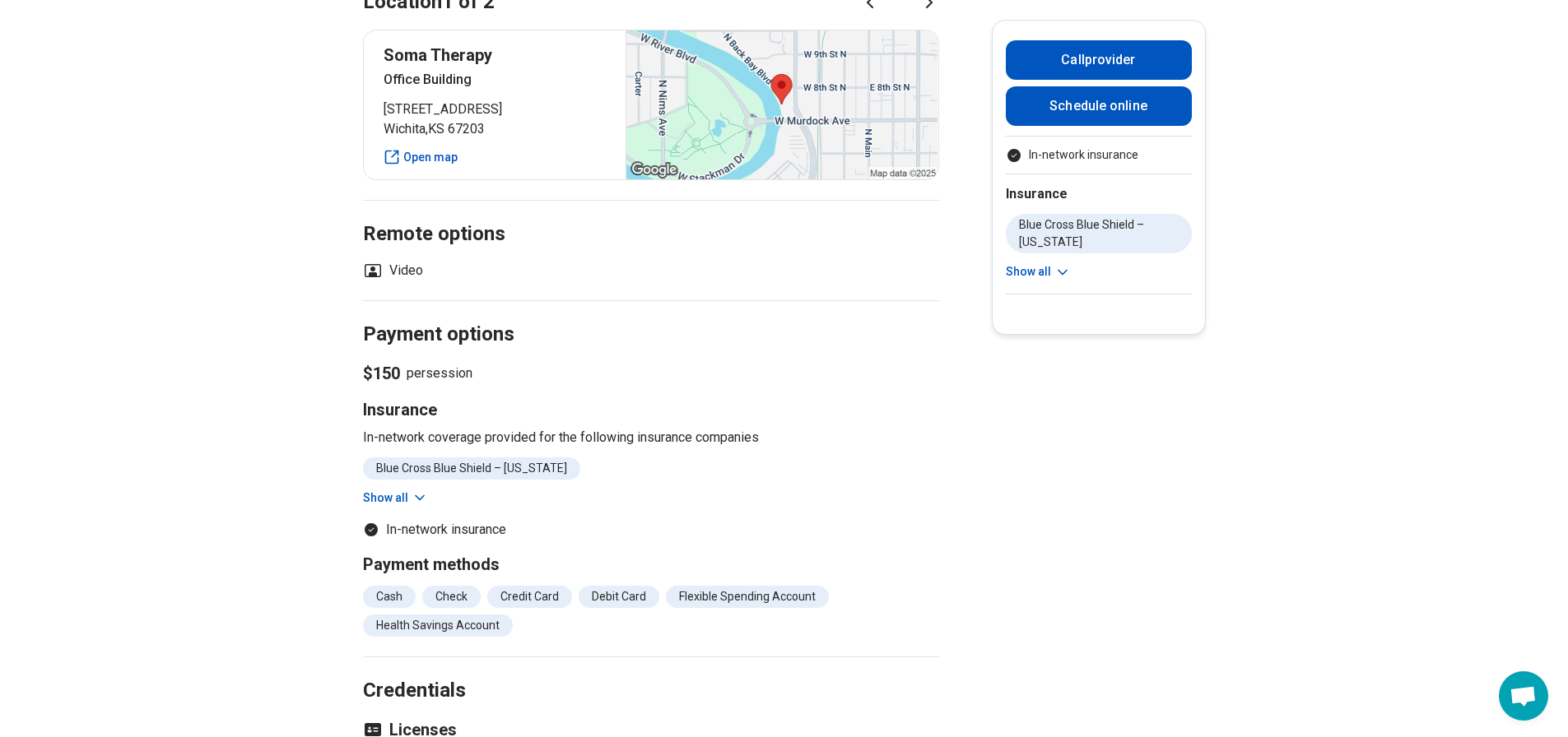
scroll to position [822, 0]
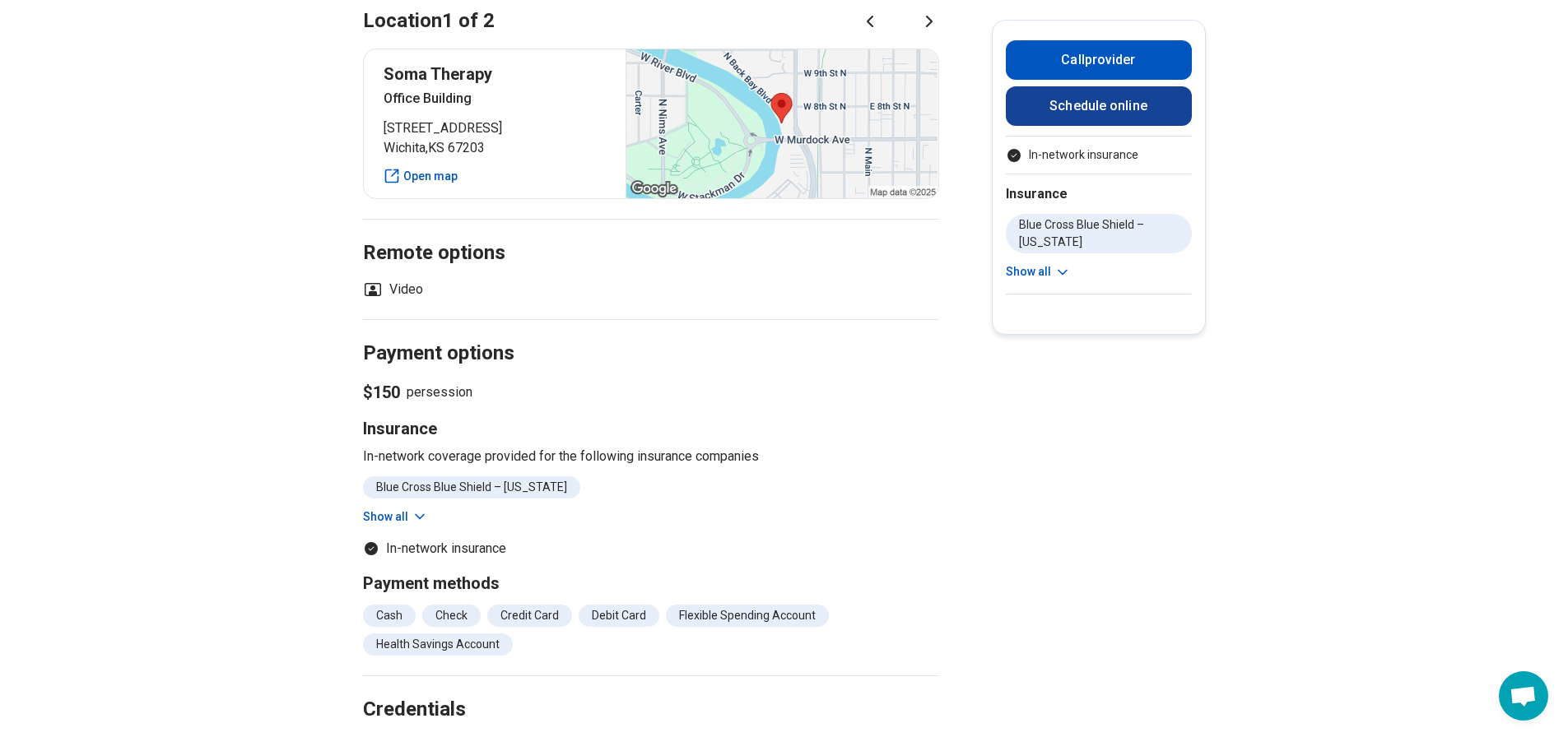
click at [1088, 103] on link "Schedule online" at bounding box center [1098, 106] width 186 height 40
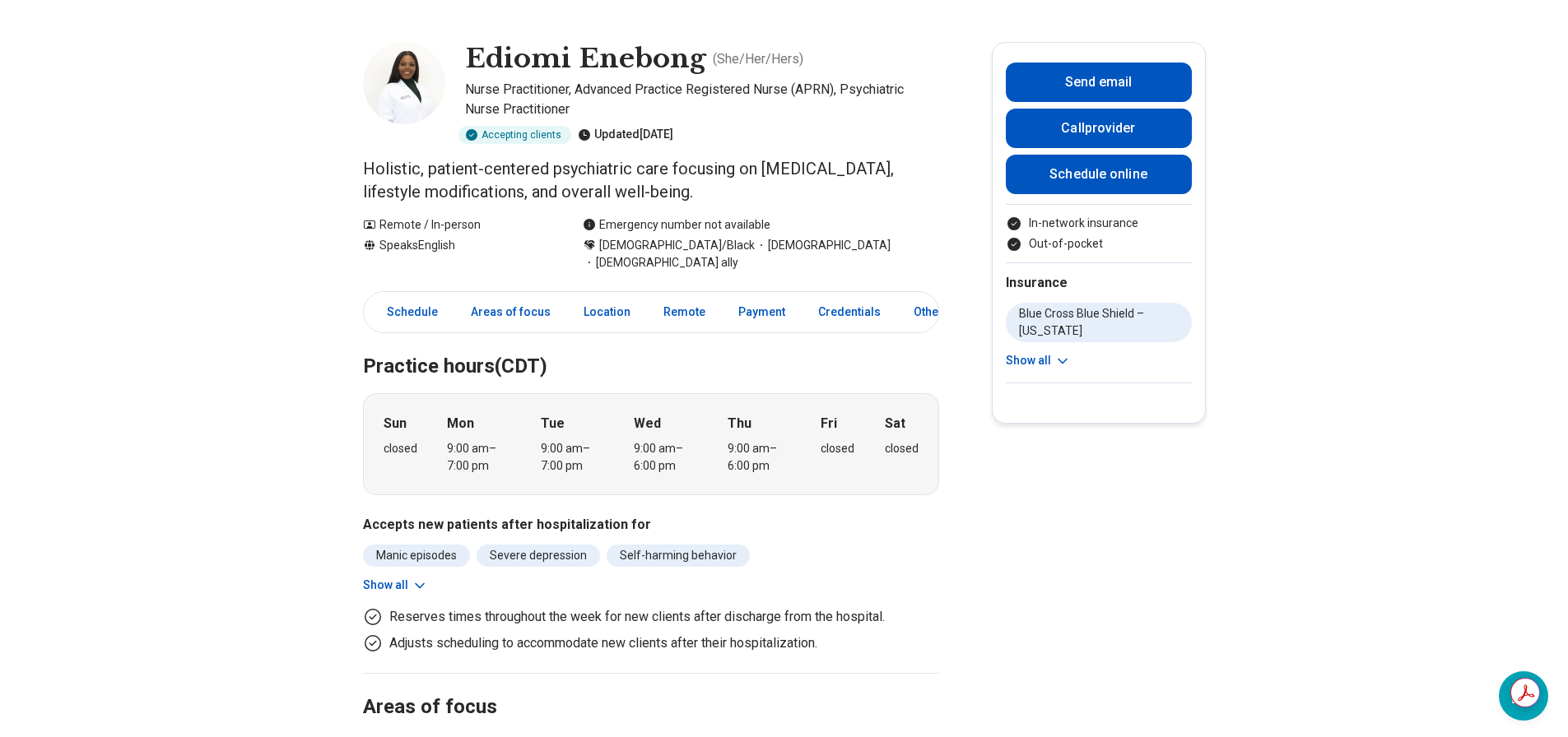
scroll to position [82, 0]
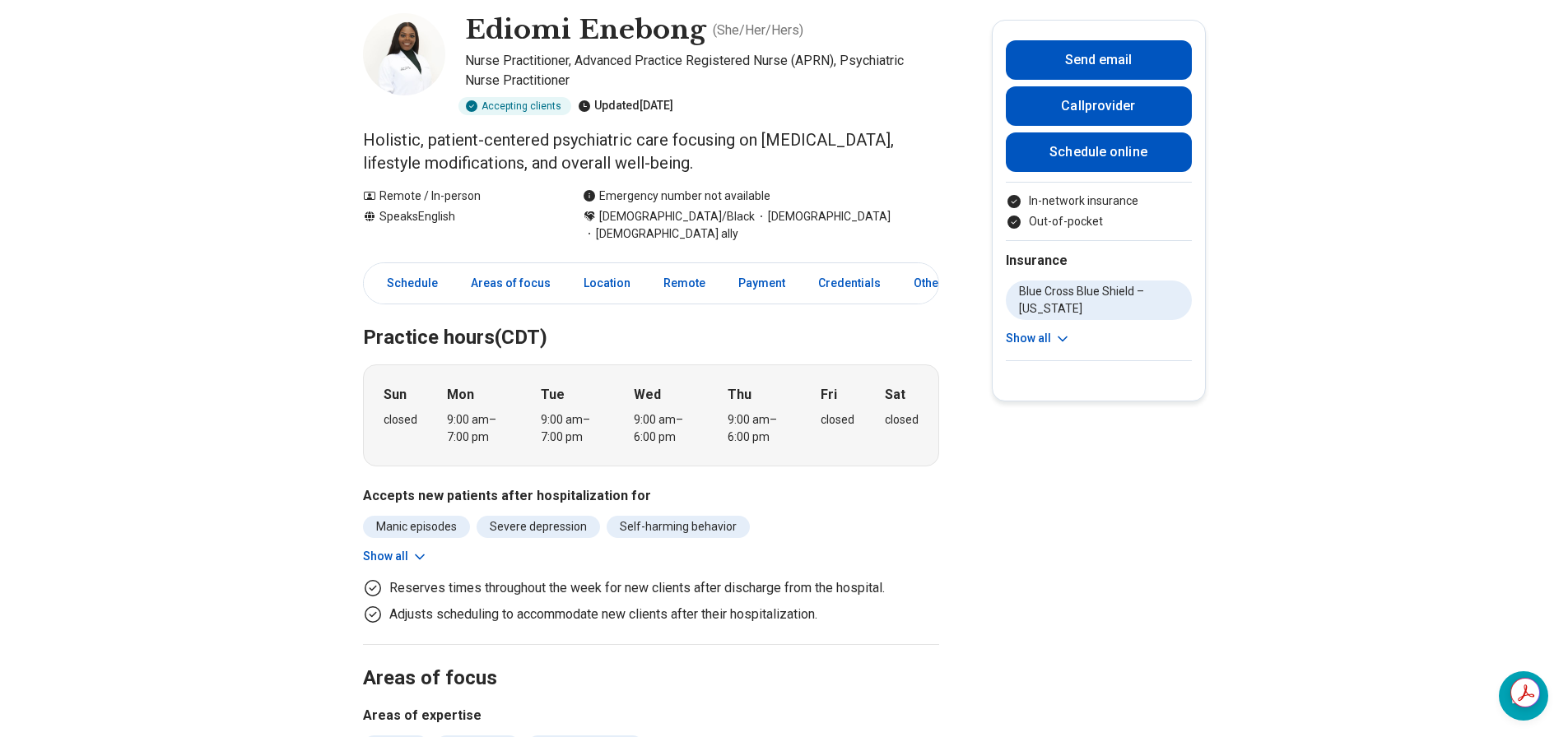
click at [418, 548] on icon at bounding box center [419, 556] width 17 height 17
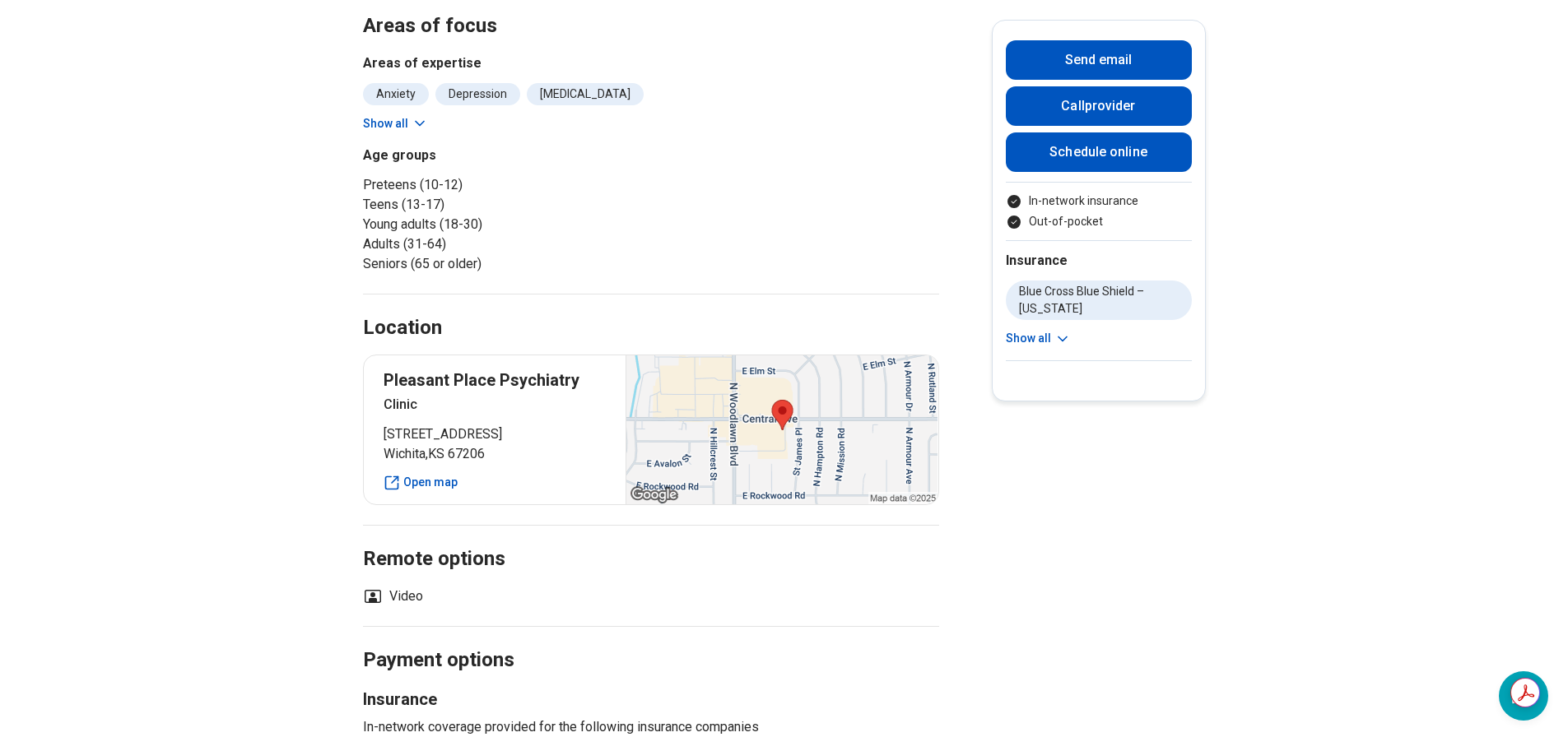
scroll to position [494, 0]
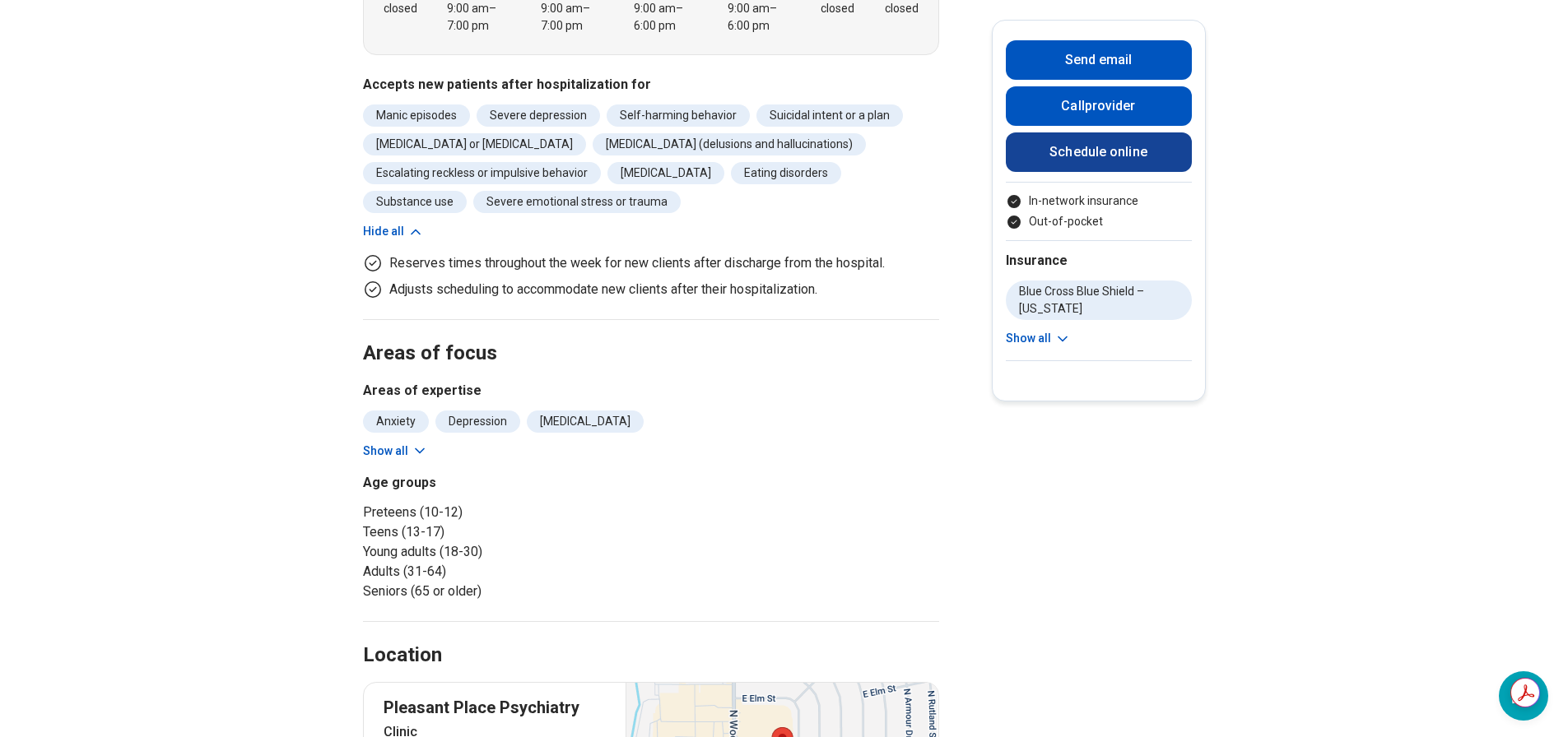
click at [1167, 153] on link "Schedule online" at bounding box center [1098, 152] width 186 height 40
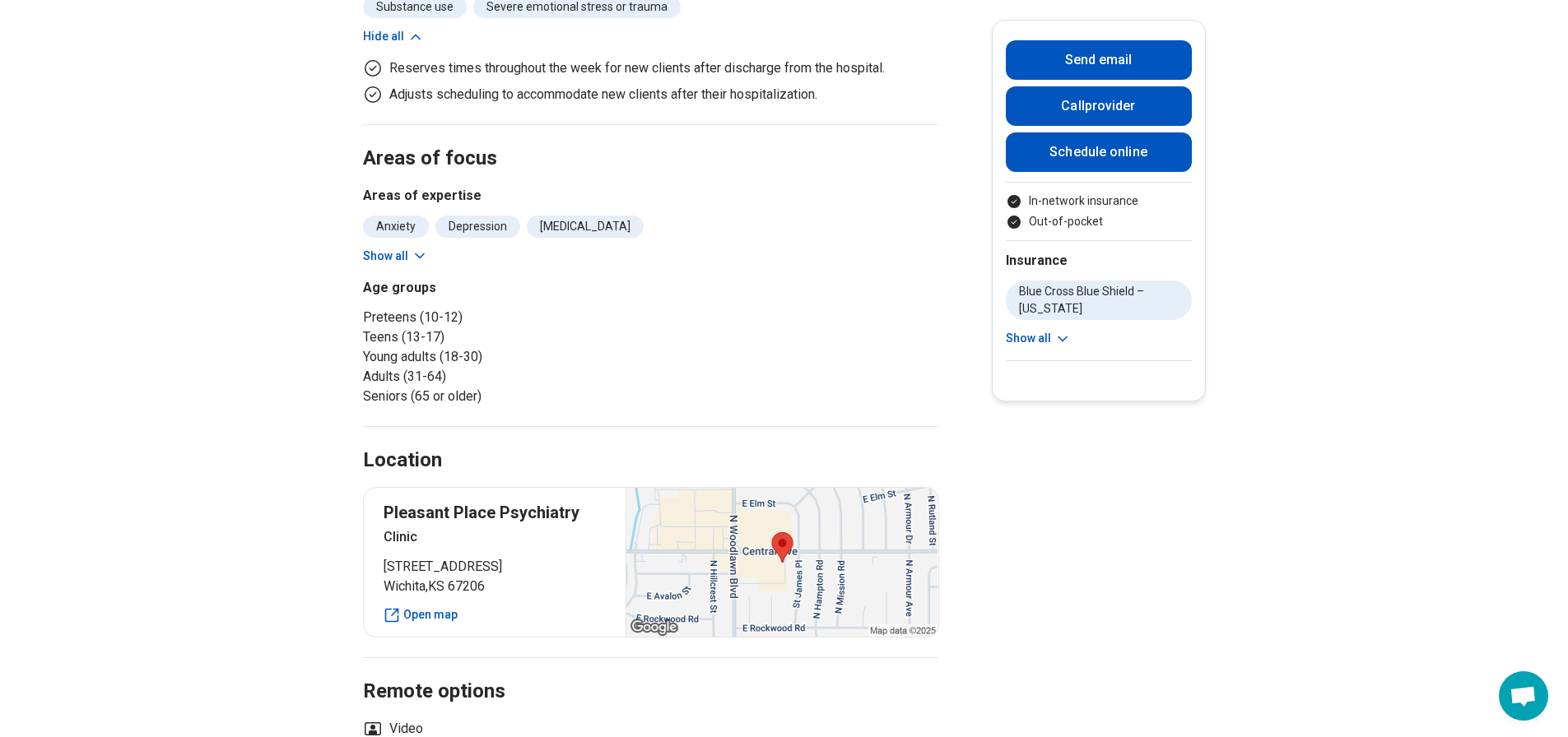
scroll to position [740, 0]
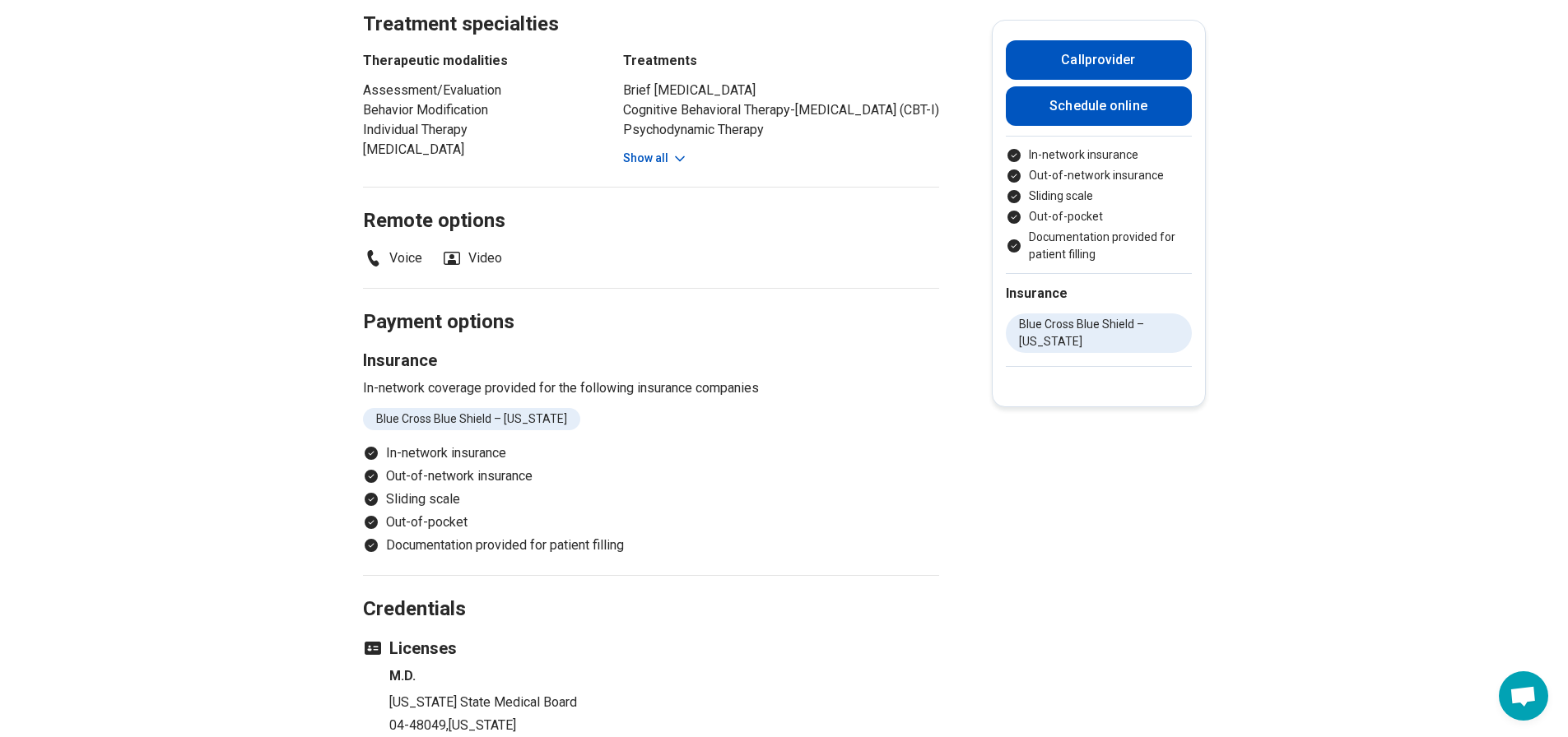
scroll to position [659, 0]
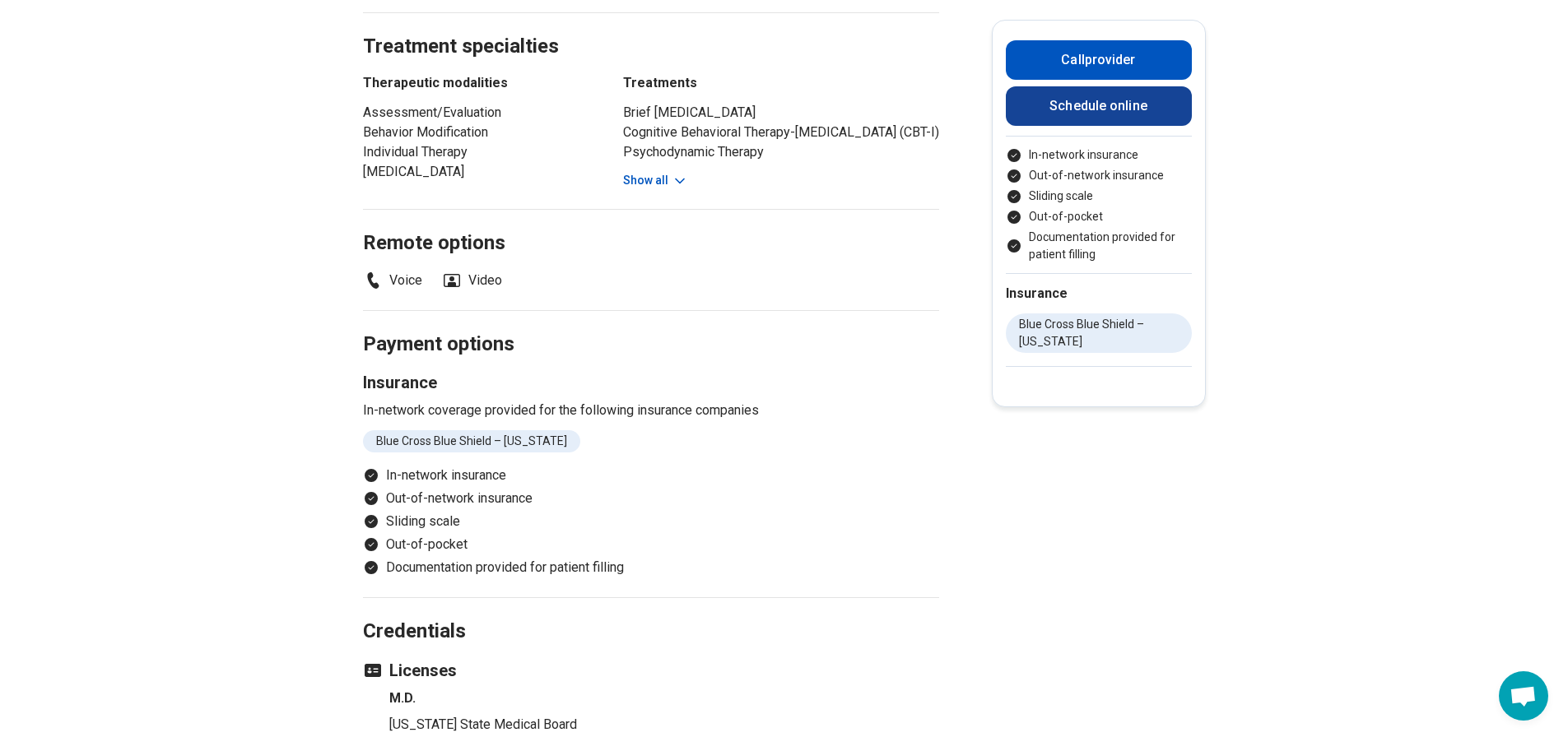
click at [1067, 122] on link "Schedule online" at bounding box center [1098, 106] width 186 height 40
